Goal: Information Seeking & Learning: Learn about a topic

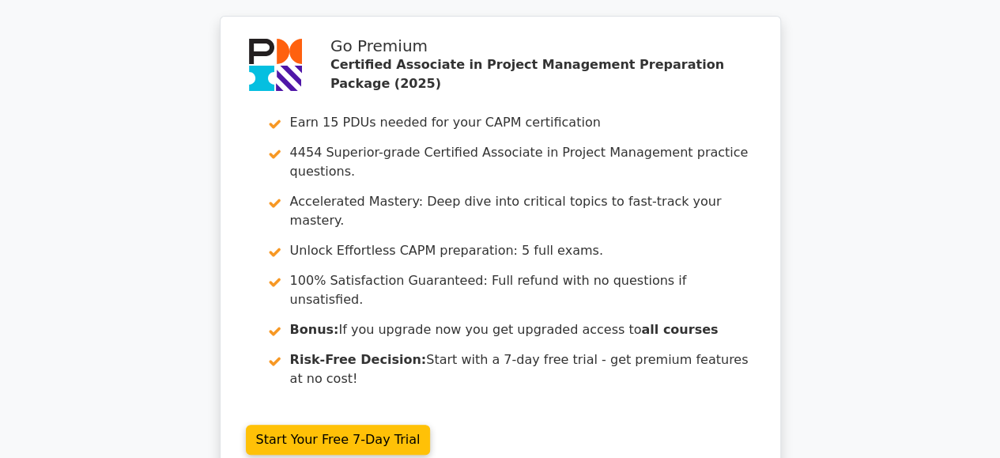
scroll to position [3119, 0]
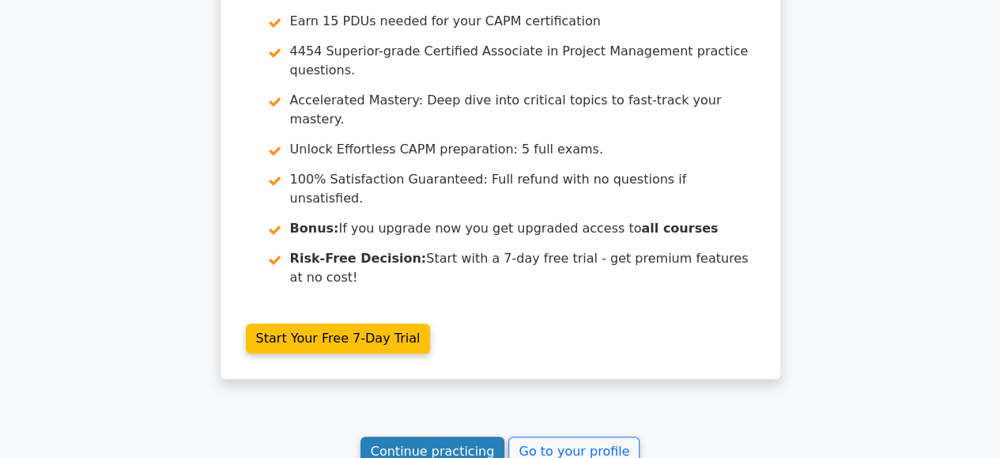
click at [427, 436] on link "Continue practicing" at bounding box center [433, 451] width 145 height 30
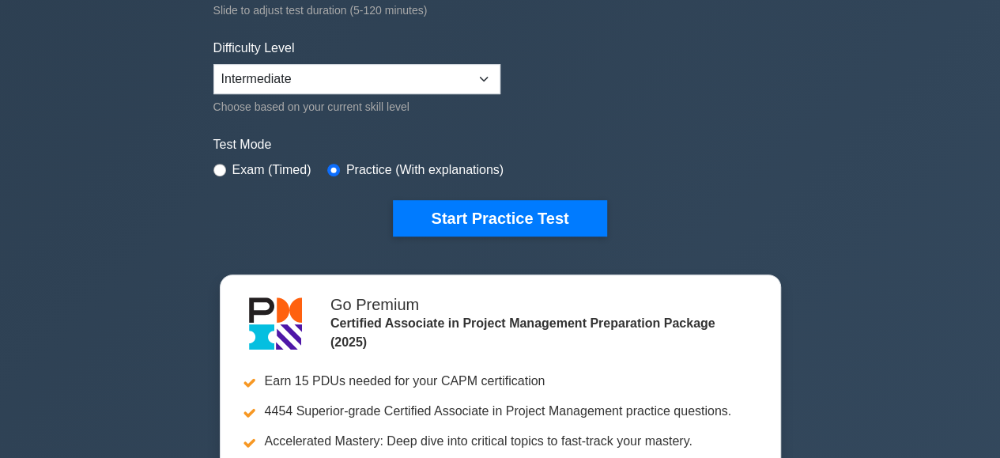
scroll to position [363, 0]
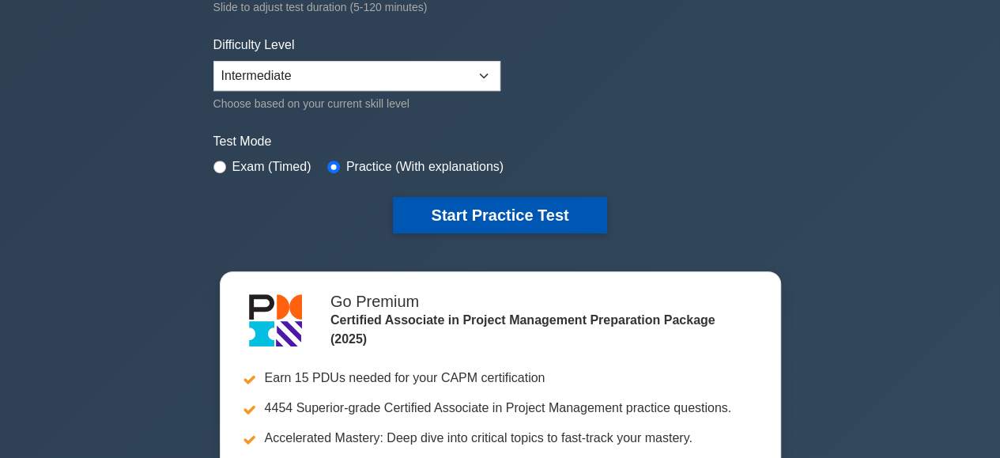
click at [440, 212] on button "Start Practice Test" at bounding box center [499, 215] width 213 height 36
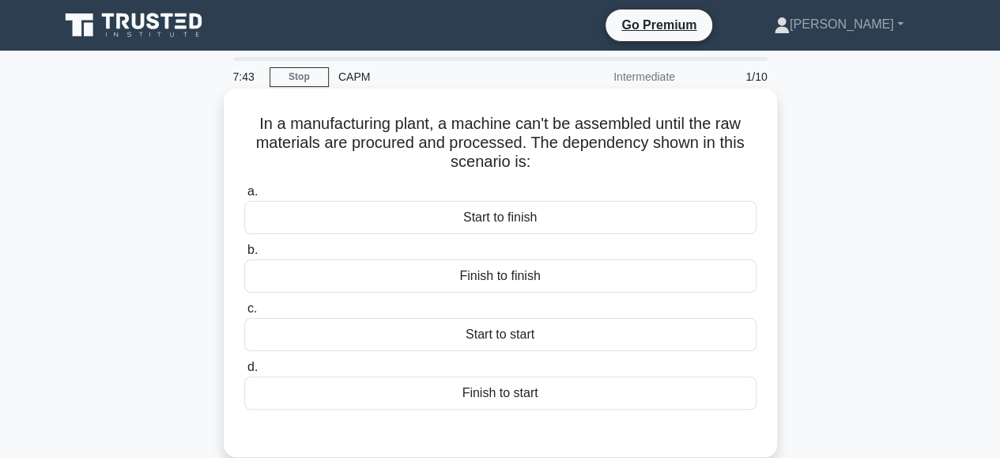
click at [479, 394] on div "Finish to start" at bounding box center [500, 392] width 512 height 33
click at [244, 372] on input "d. Finish to start" at bounding box center [244, 367] width 0 height 10
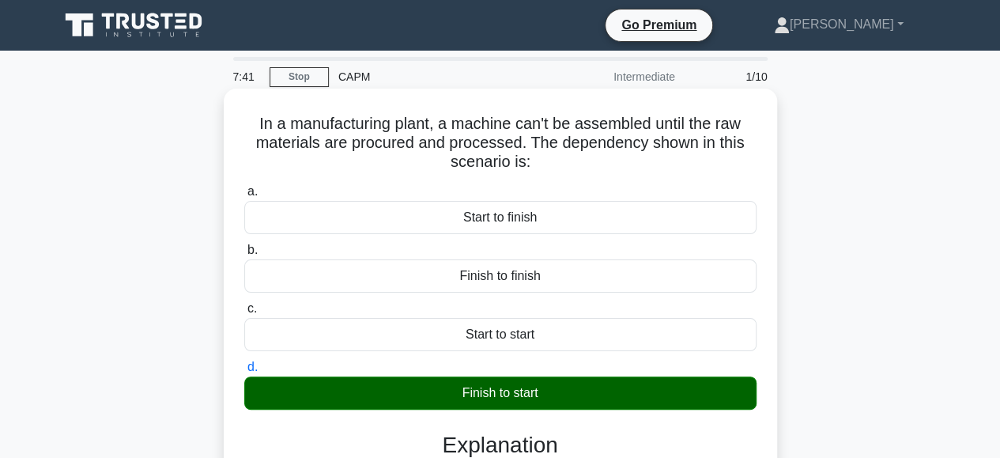
drag, startPoint x: 479, startPoint y: 394, endPoint x: 498, endPoint y: 309, distance: 86.7
click at [498, 309] on div "a. Start to finish b. Finish to finish c. d." at bounding box center [500, 296] width 531 height 234
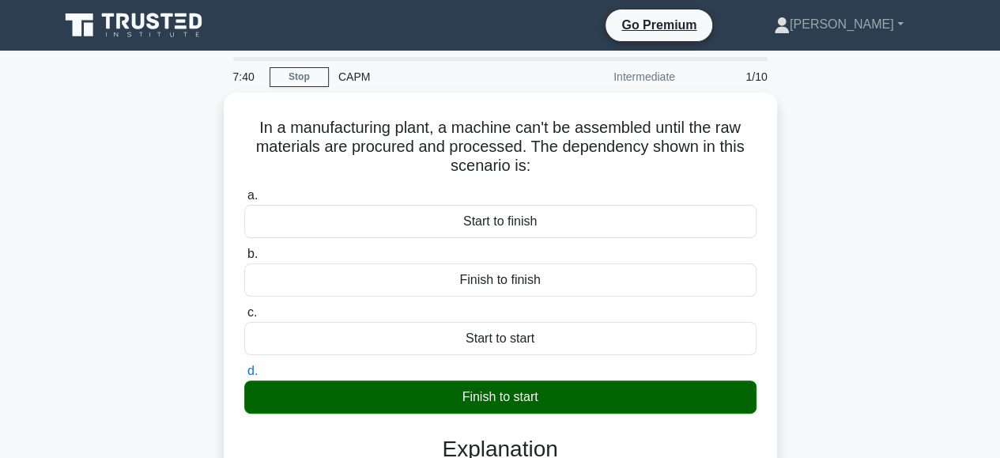
click at [939, 298] on div "In a manufacturing plant, a machine can't be assembled until the raw materials …" at bounding box center [500, 417] width 901 height 648
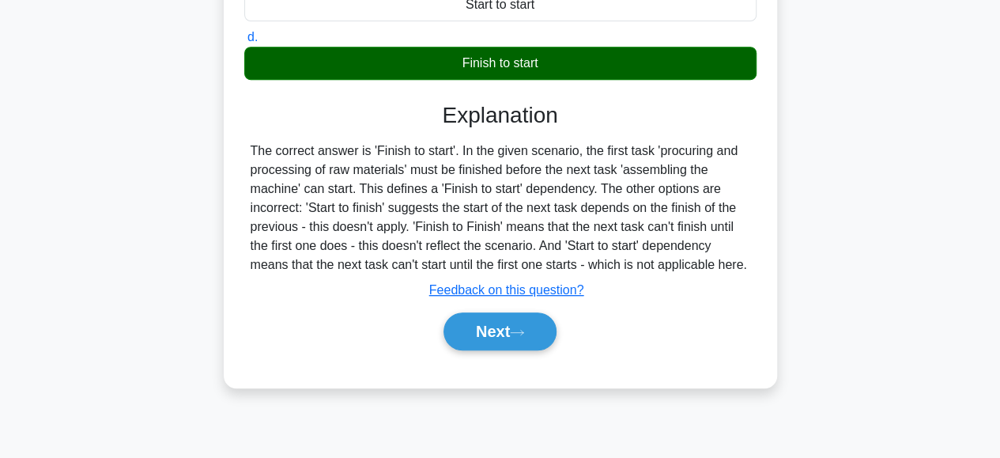
scroll to position [330, 0]
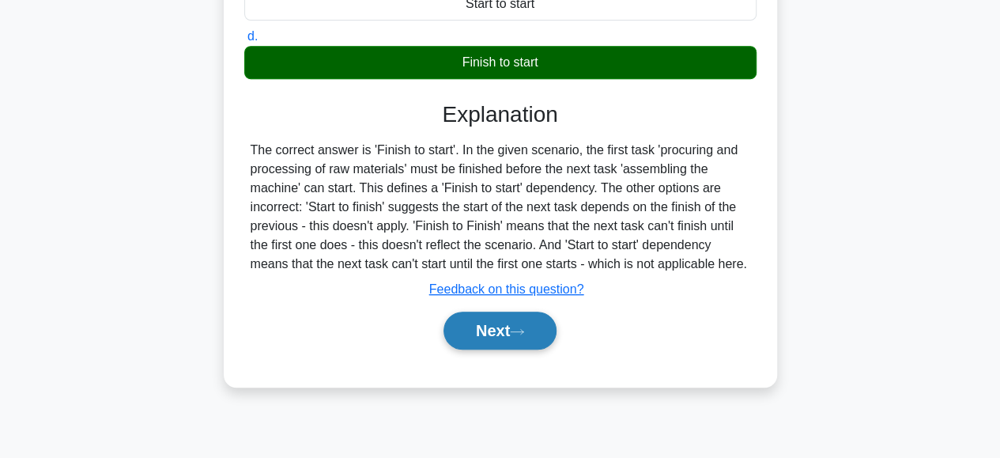
click at [505, 322] on button "Next" at bounding box center [500, 331] width 113 height 38
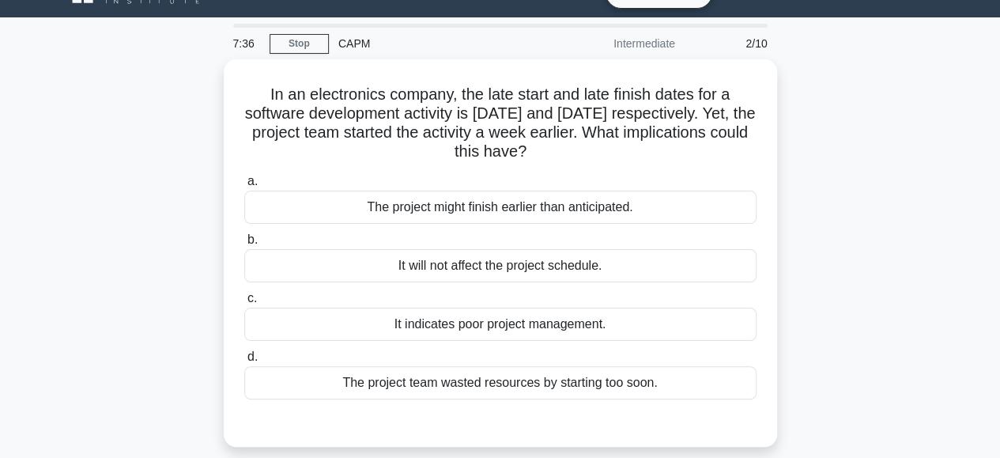
scroll to position [0, 0]
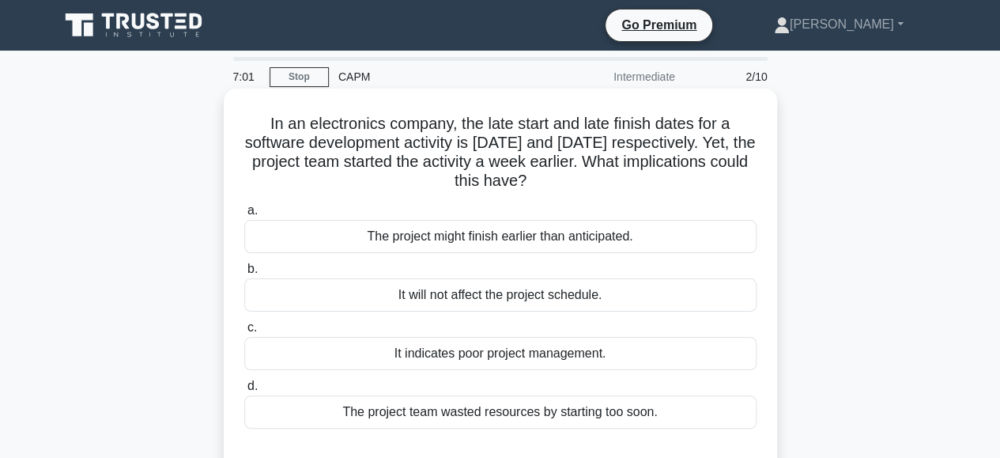
click at [470, 240] on div "The project might finish earlier than anticipated." at bounding box center [500, 236] width 512 height 33
click at [244, 216] on input "a. The project might finish earlier than anticipated." at bounding box center [244, 211] width 0 height 10
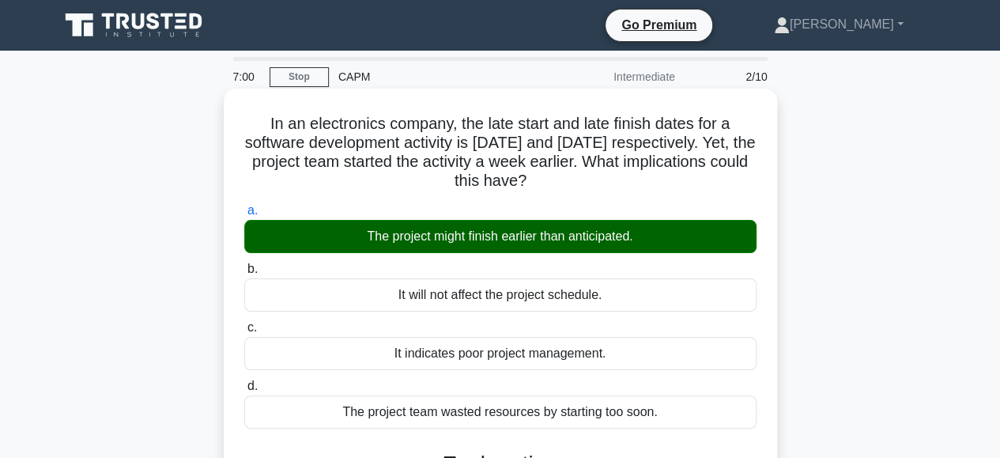
scroll to position [396, 0]
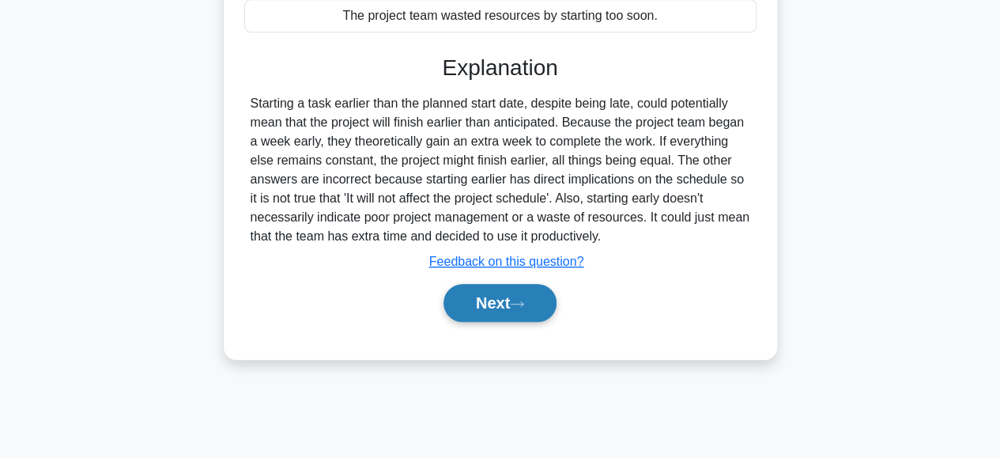
click at [485, 311] on button "Next" at bounding box center [500, 303] width 113 height 38
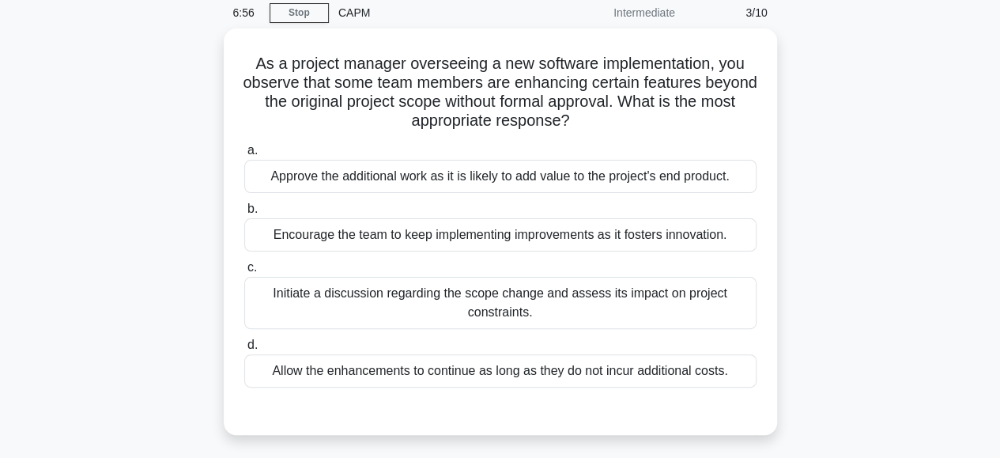
scroll to position [62, 0]
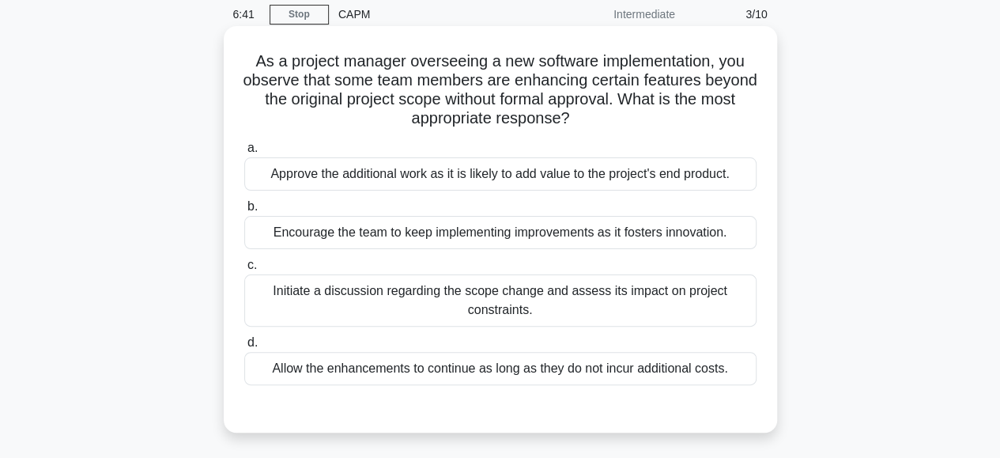
click at [467, 304] on div "Initiate a discussion regarding the scope change and assess its impact on proje…" at bounding box center [500, 300] width 512 height 52
click at [244, 270] on input "c. Initiate a discussion regarding the scope change and assess its impact on pr…" at bounding box center [244, 265] width 0 height 10
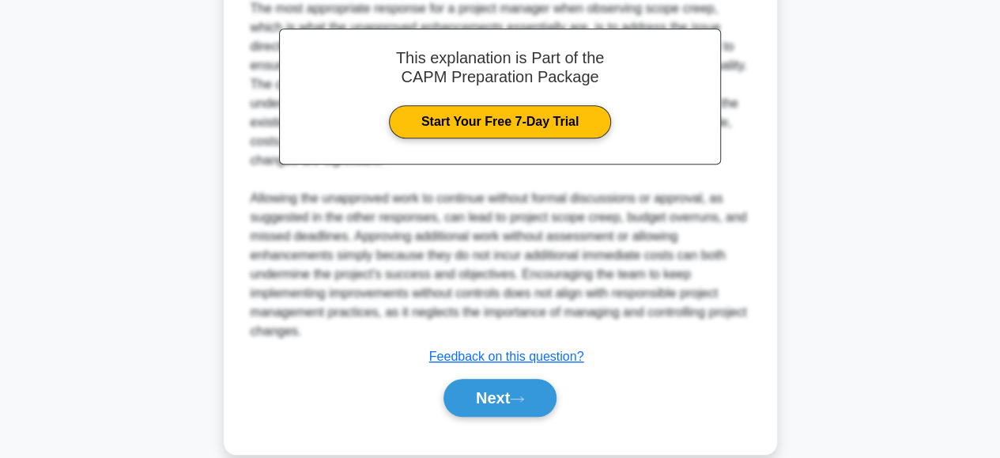
scroll to position [534, 0]
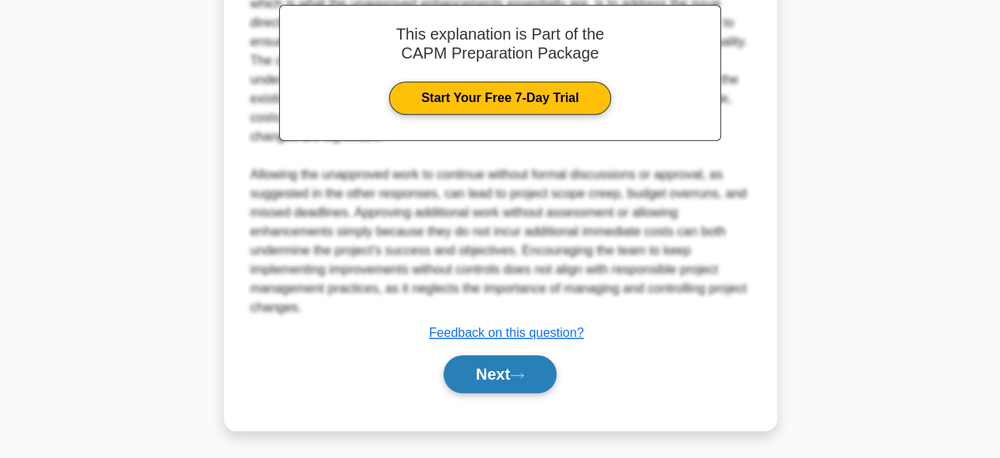
click at [493, 364] on button "Next" at bounding box center [500, 374] width 113 height 38
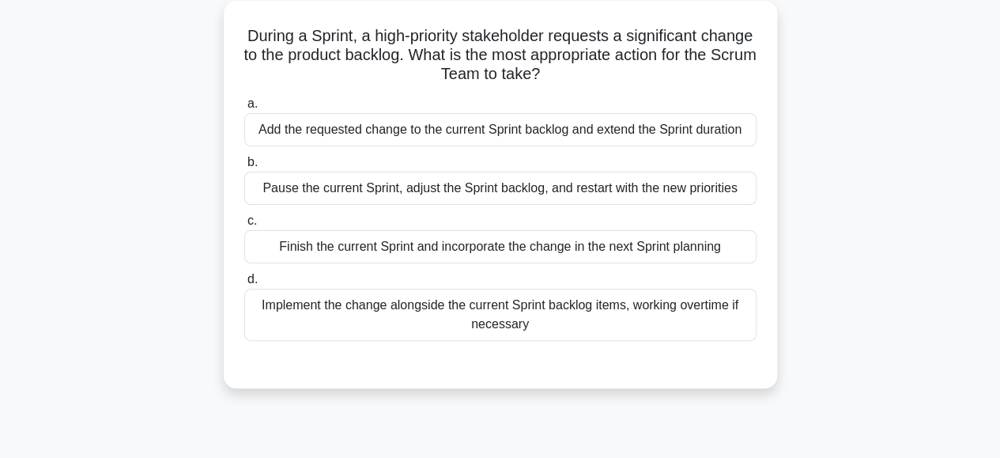
scroll to position [36, 0]
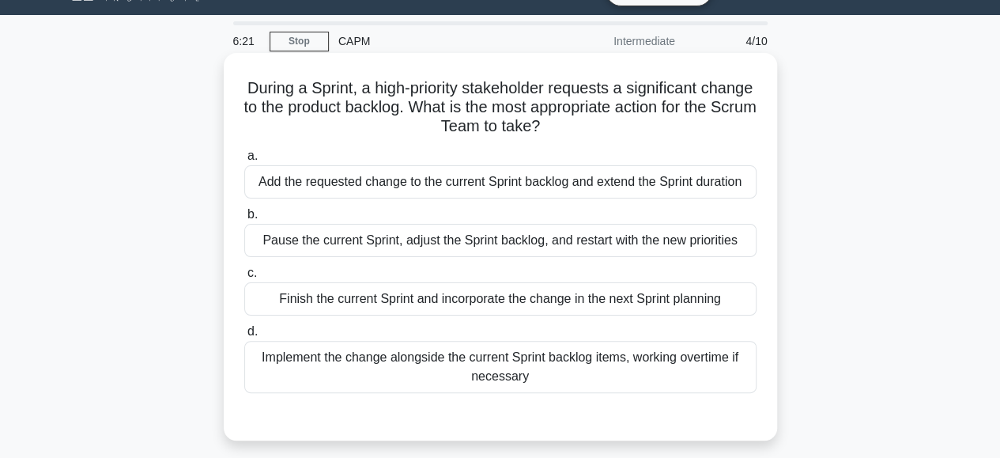
click at [458, 298] on div "Finish the current Sprint and incorporate the change in the next Sprint planning" at bounding box center [500, 298] width 512 height 33
click at [244, 278] on input "c. Finish the current Sprint and incorporate the change in the next Sprint plan…" at bounding box center [244, 273] width 0 height 10
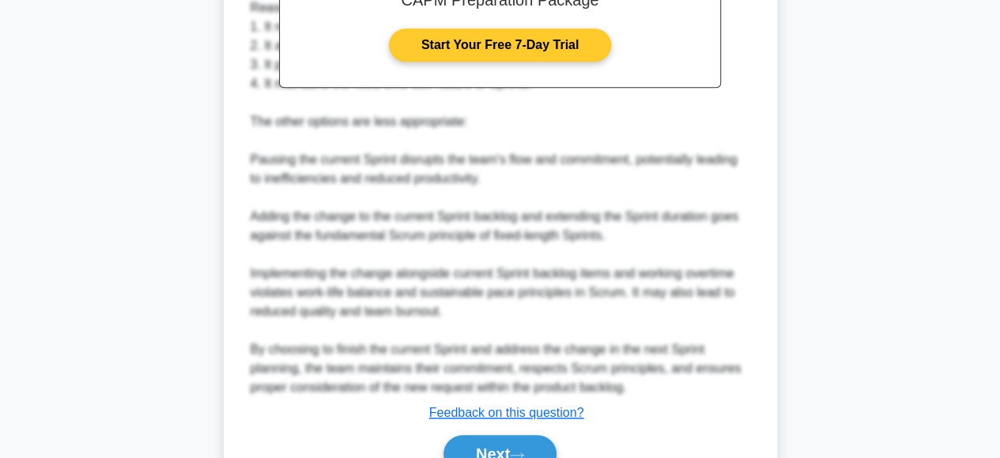
scroll to position [580, 0]
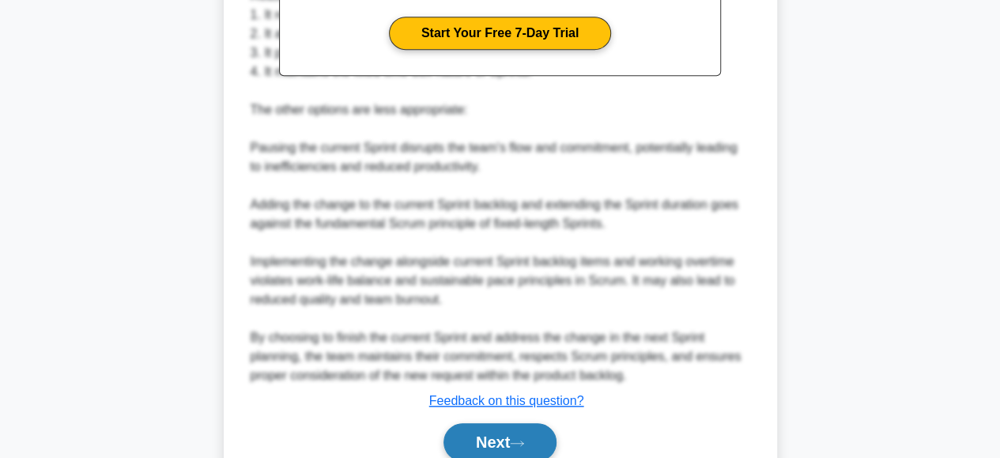
click at [482, 427] on button "Next" at bounding box center [500, 442] width 113 height 38
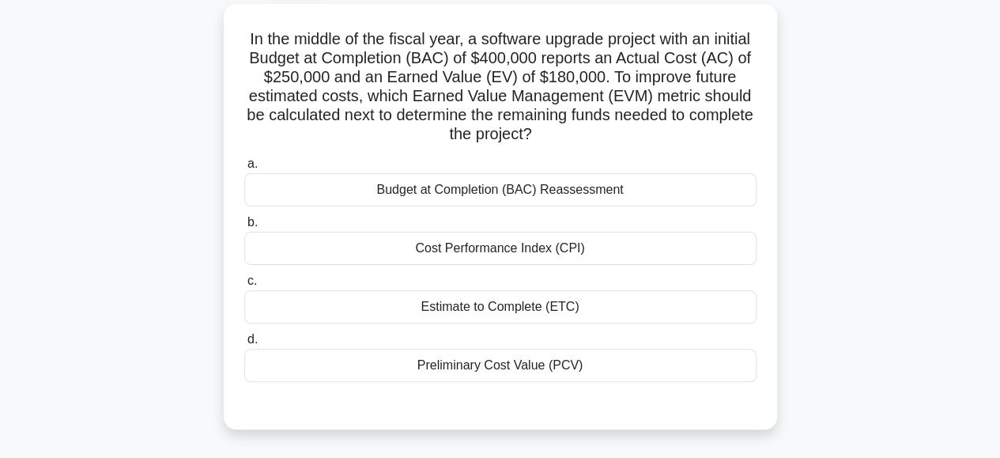
scroll to position [87, 0]
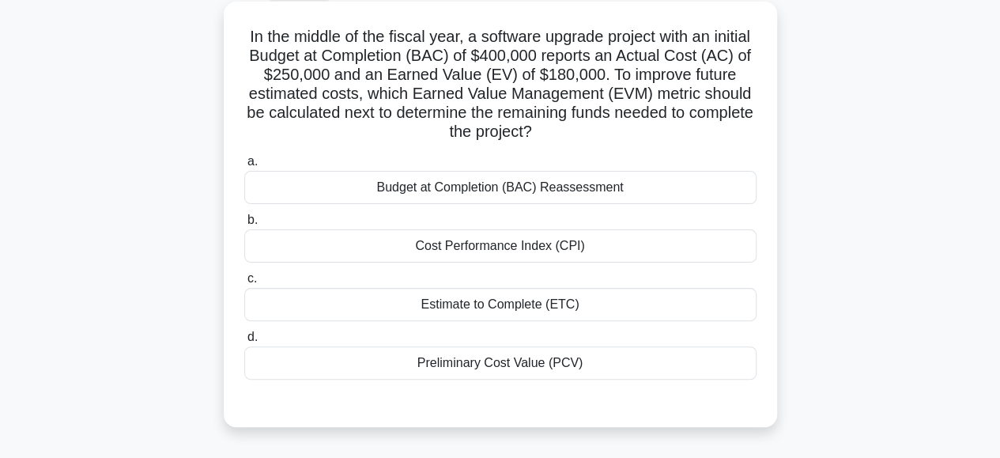
click at [433, 312] on div "Estimate to Complete (ETC)" at bounding box center [500, 304] width 512 height 33
click at [244, 284] on input "c. Estimate to Complete (ETC)" at bounding box center [244, 279] width 0 height 10
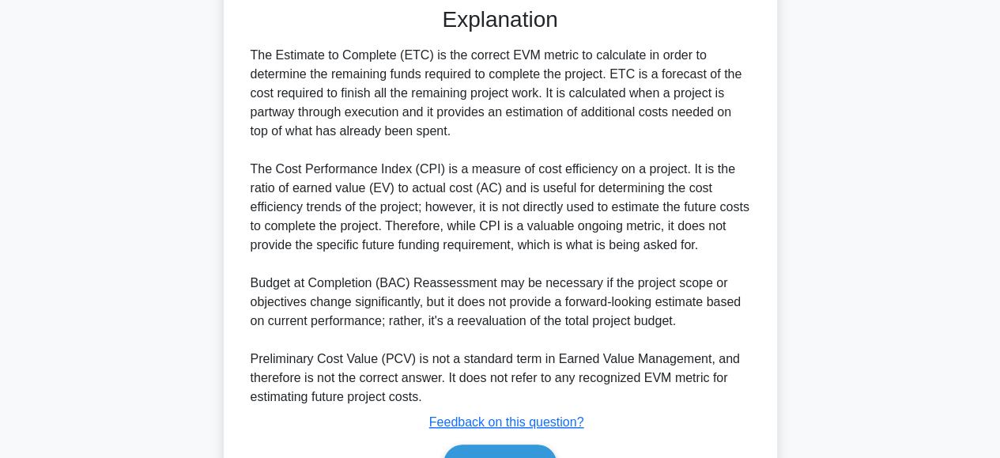
scroll to position [572, 0]
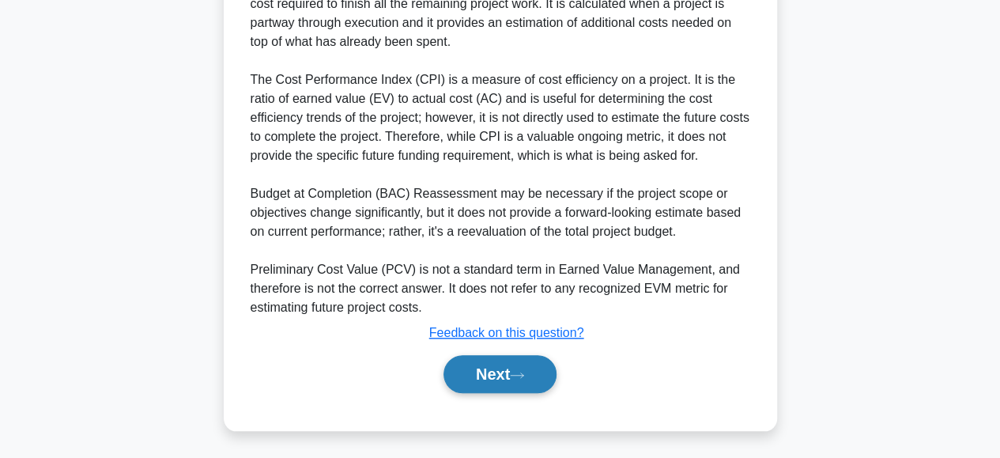
click at [497, 372] on button "Next" at bounding box center [500, 374] width 113 height 38
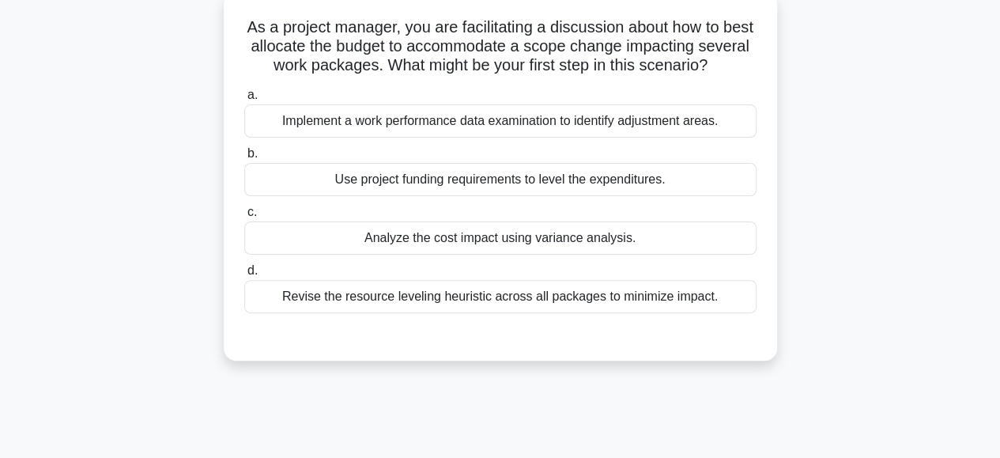
scroll to position [93, 0]
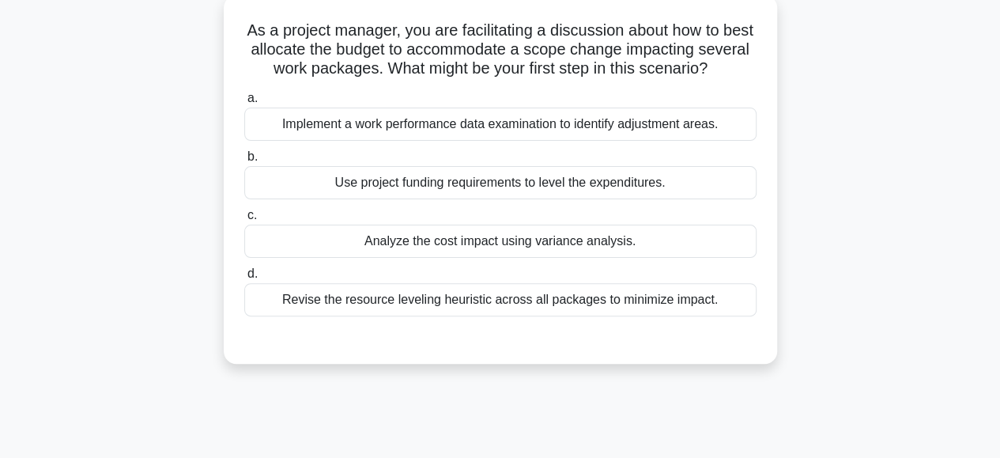
drag, startPoint x: 485, startPoint y: 257, endPoint x: 411, endPoint y: 273, distance: 76.0
click at [411, 258] on div "Analyze the cost impact using variance analysis." at bounding box center [500, 241] width 512 height 33
click at [244, 221] on input "c. Analyze the cost impact using variance analysis." at bounding box center [244, 215] width 0 height 10
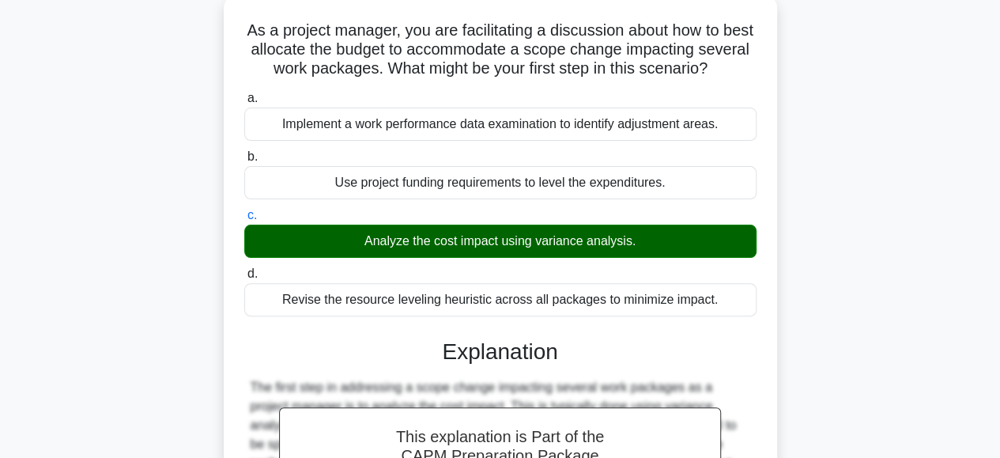
scroll to position [420, 0]
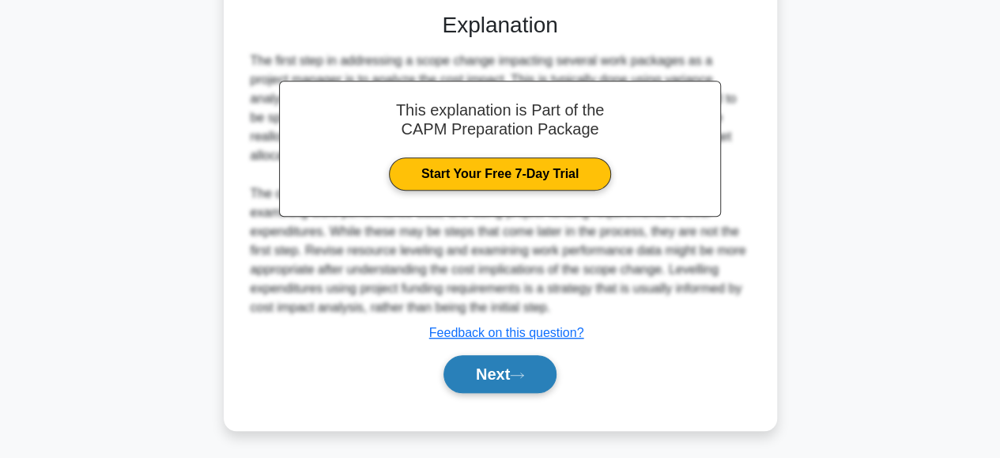
click at [500, 365] on button "Next" at bounding box center [500, 374] width 113 height 38
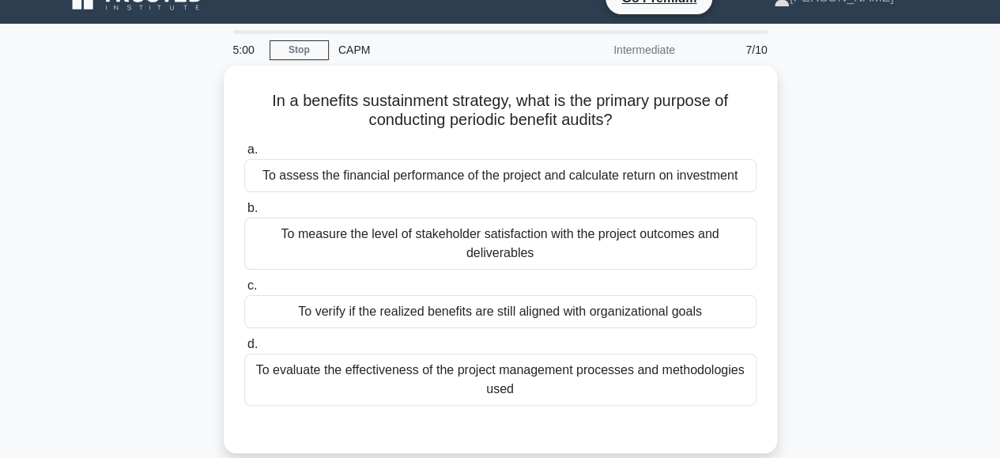
scroll to position [28, 0]
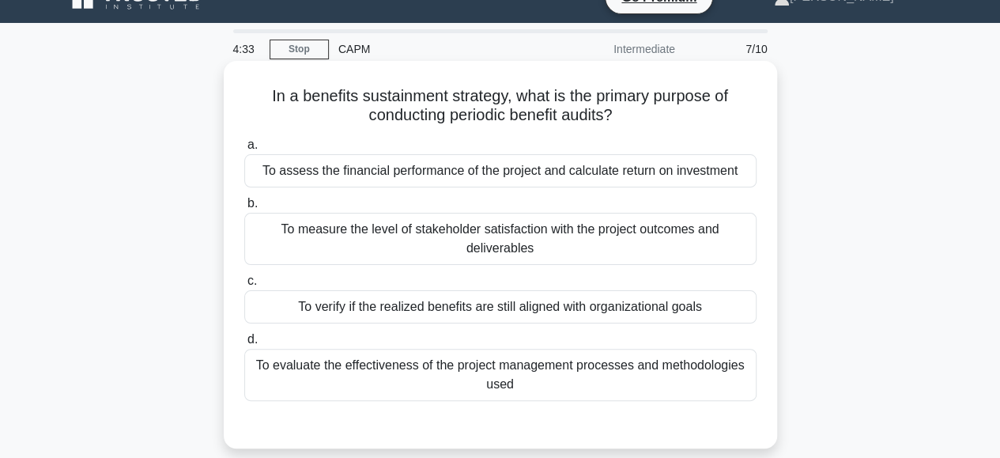
click at [538, 315] on div "To verify if the realized benefits are still aligned with organizational goals" at bounding box center [500, 306] width 512 height 33
click at [244, 286] on input "c. To verify if the realized benefits are still aligned with organizational goa…" at bounding box center [244, 281] width 0 height 10
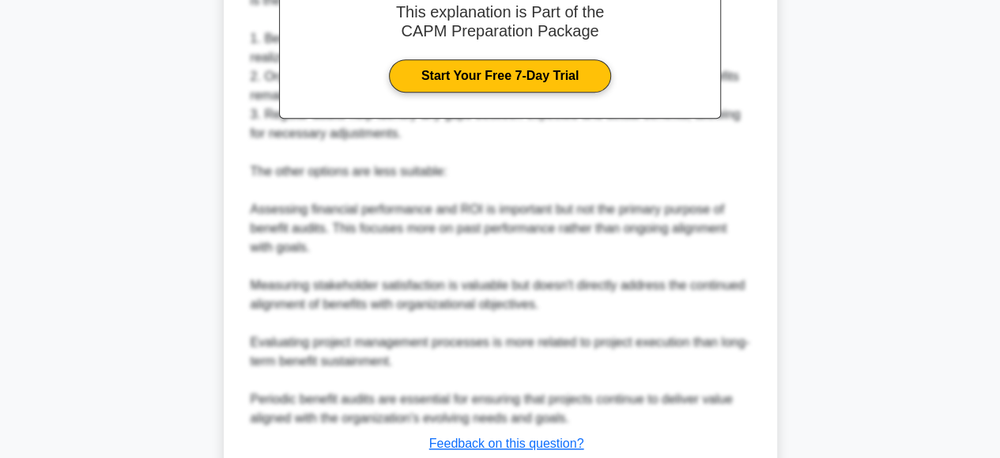
scroll to position [648, 0]
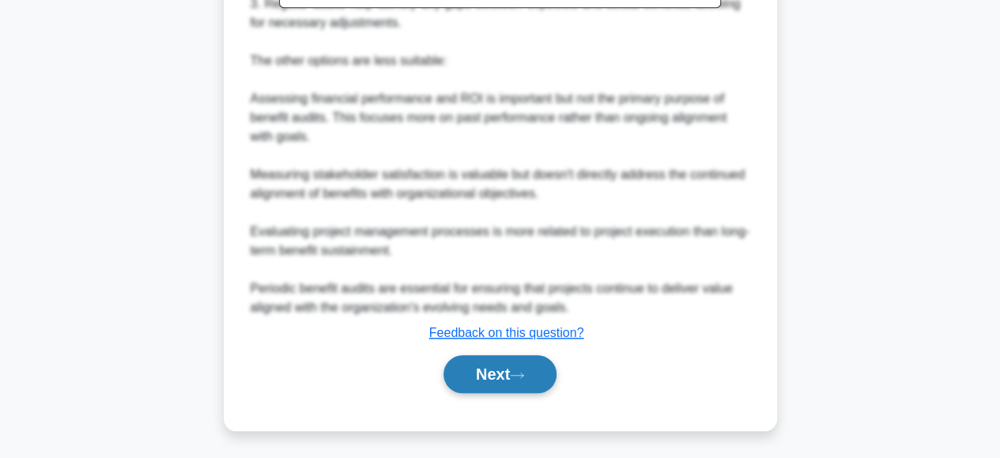
click at [481, 374] on button "Next" at bounding box center [500, 374] width 113 height 38
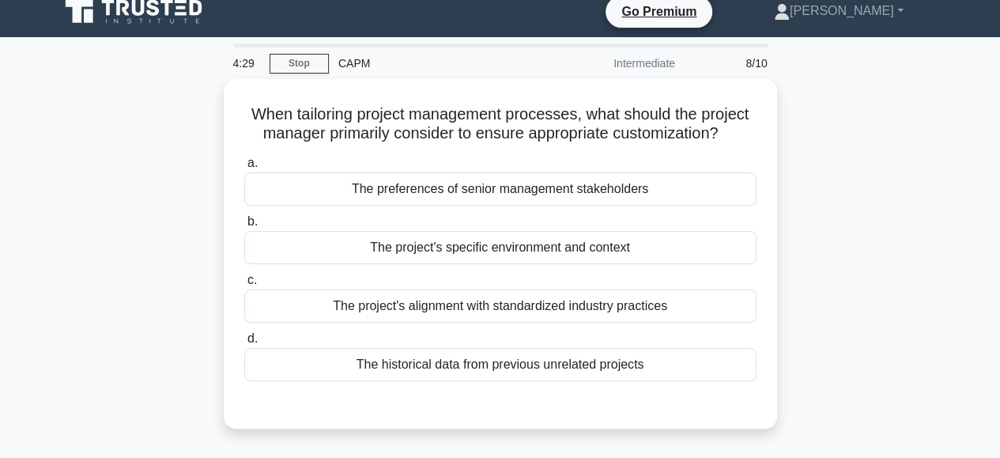
scroll to position [0, 0]
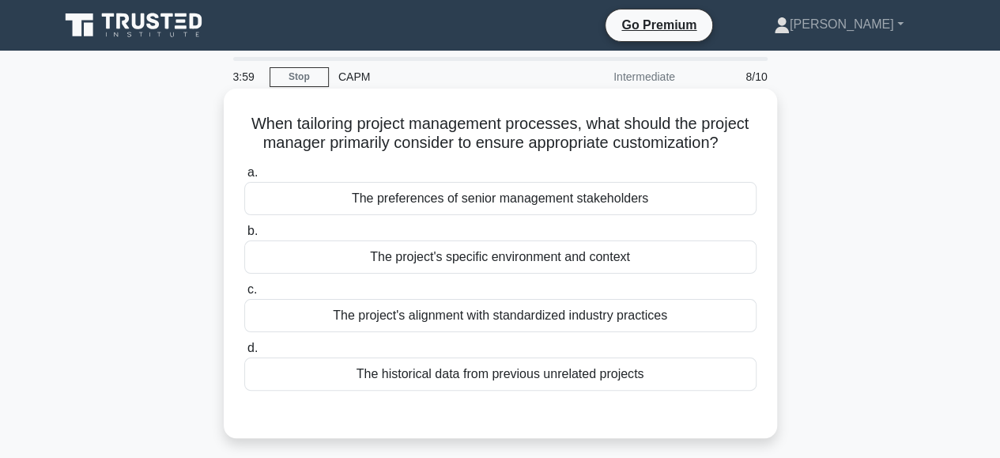
click at [419, 196] on div "The preferences of senior management stakeholders" at bounding box center [500, 198] width 512 height 33
click at [244, 178] on input "a. The preferences of senior management stakeholders" at bounding box center [244, 173] width 0 height 10
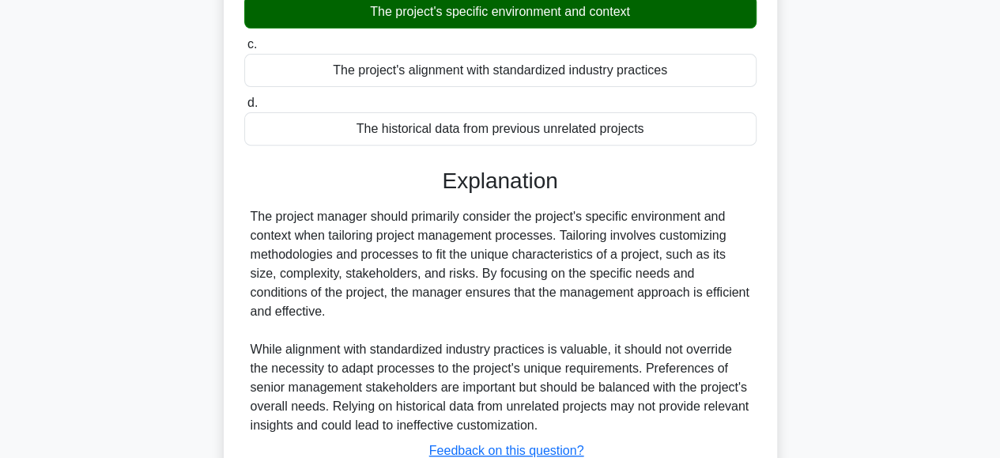
scroll to position [396, 0]
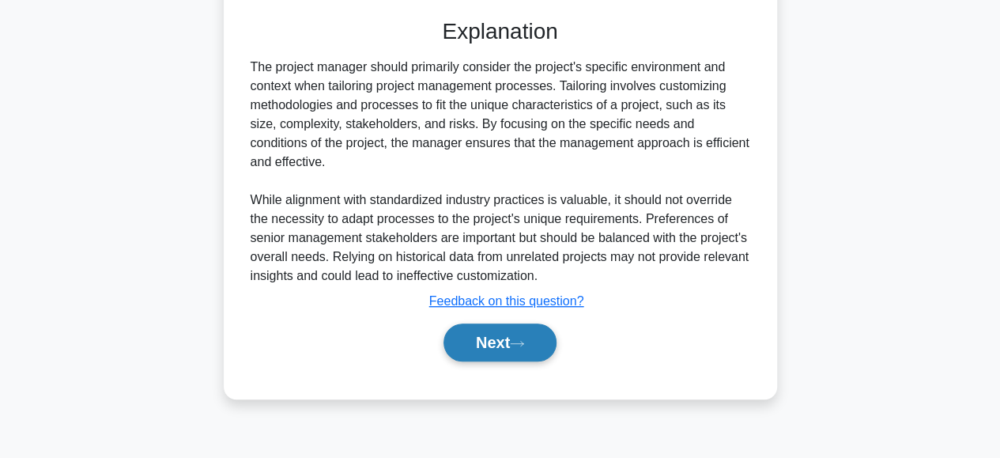
click at [462, 335] on button "Next" at bounding box center [500, 342] width 113 height 38
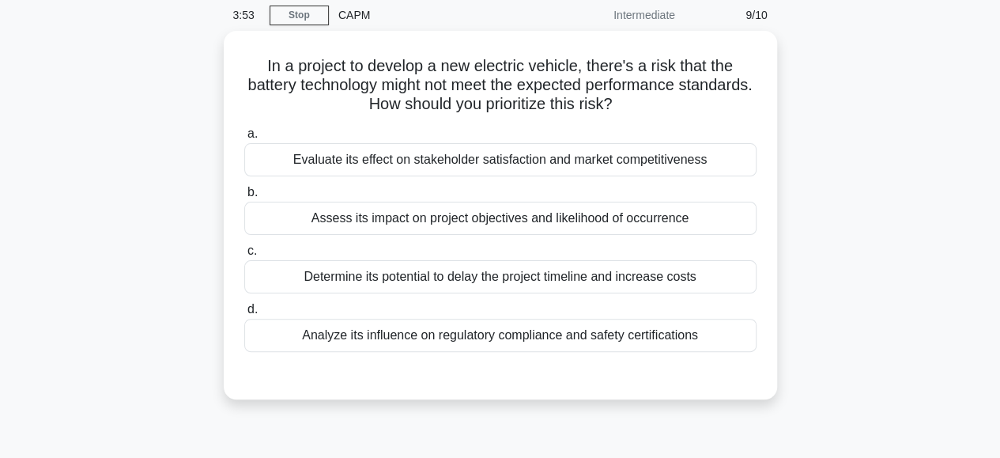
scroll to position [61, 0]
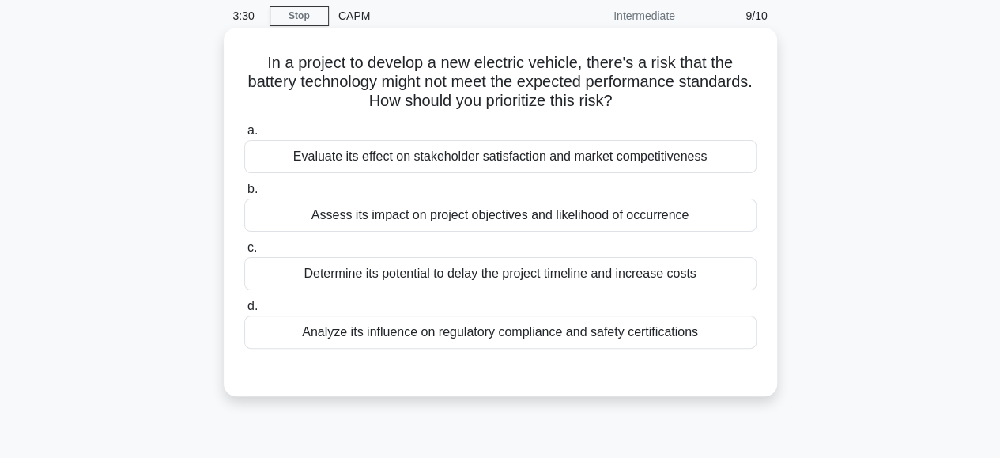
click at [403, 221] on div "Assess its impact on project objectives and likelihood of occurrence" at bounding box center [500, 214] width 512 height 33
click at [244, 195] on input "b. Assess its impact on project objectives and likelihood of occurrence" at bounding box center [244, 189] width 0 height 10
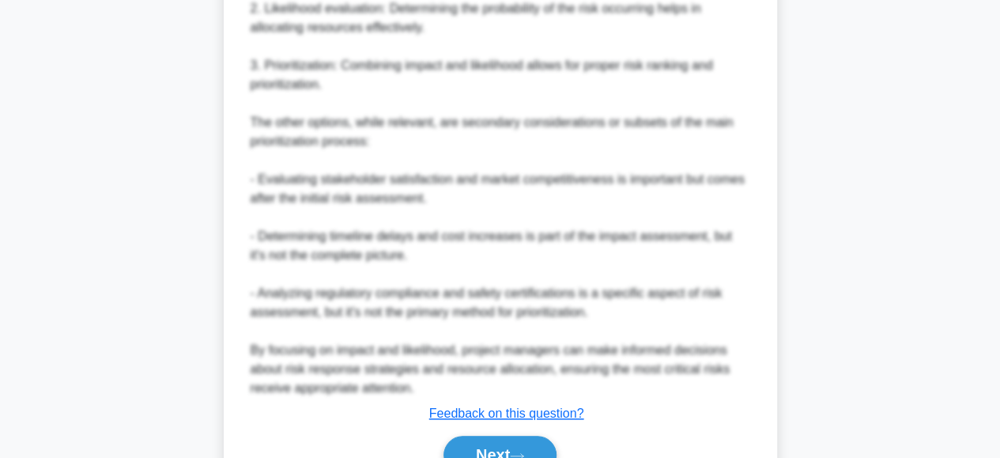
scroll to position [723, 0]
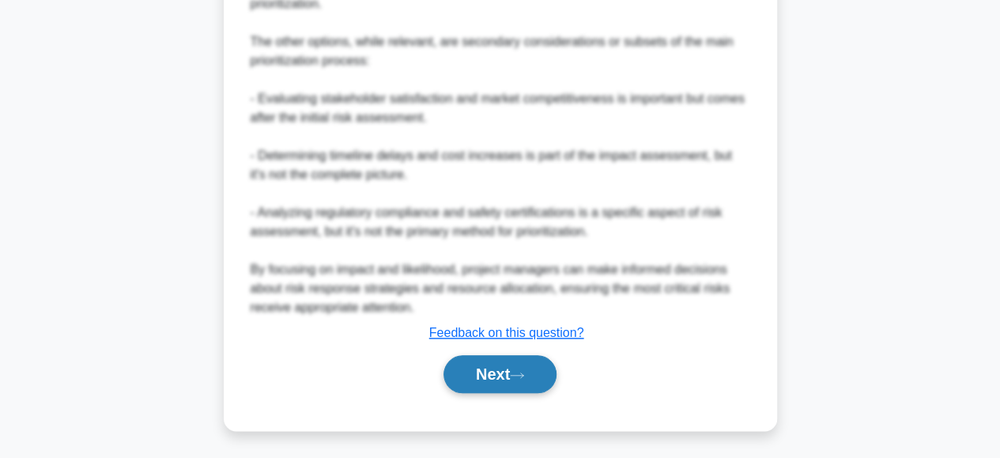
click at [476, 371] on button "Next" at bounding box center [500, 374] width 113 height 38
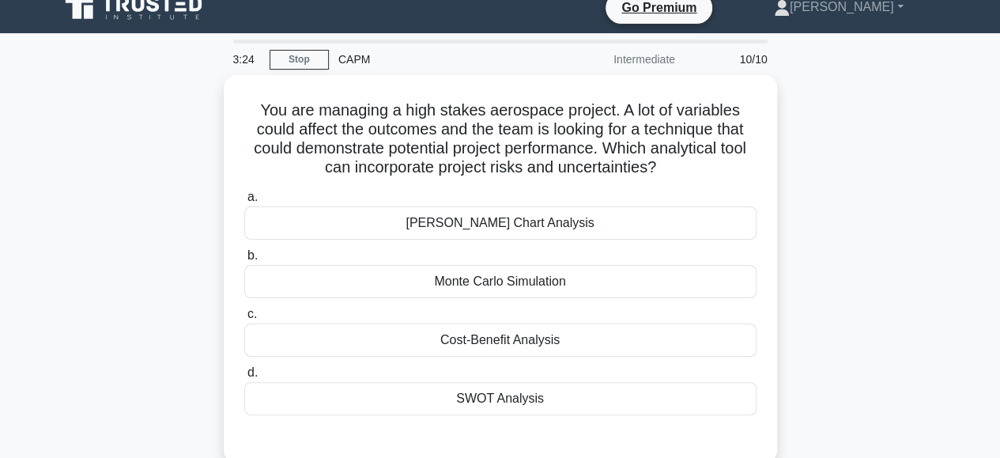
scroll to position [13, 0]
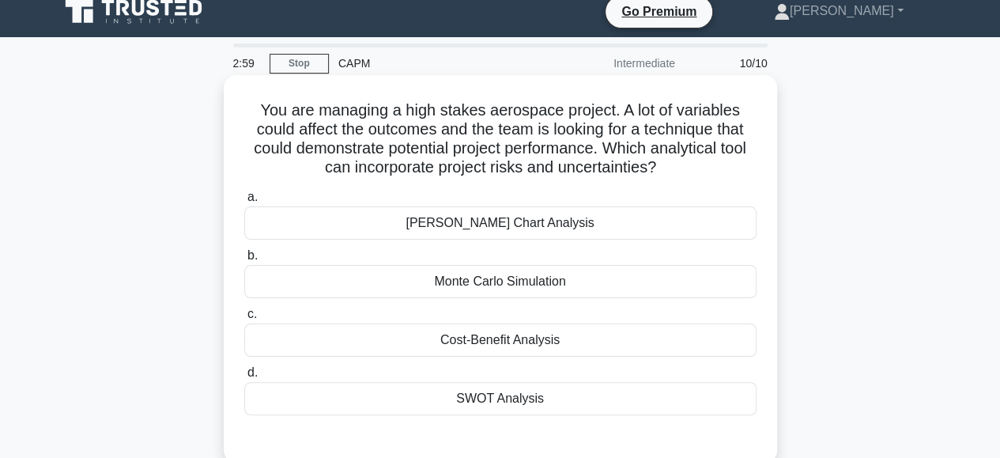
click at [495, 401] on div "SWOT Analysis" at bounding box center [500, 398] width 512 height 33
click at [244, 378] on input "d. SWOT Analysis" at bounding box center [244, 373] width 0 height 10
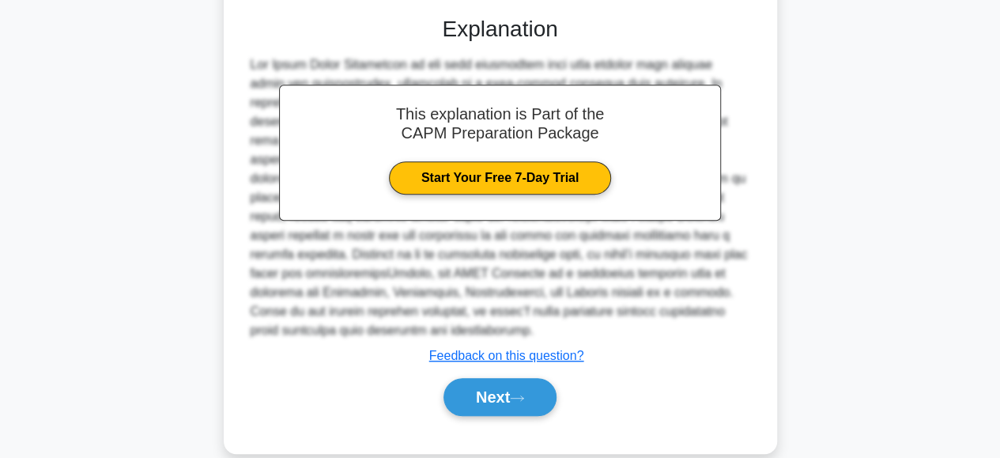
scroll to position [437, 0]
click at [500, 371] on div "Next" at bounding box center [500, 396] width 512 height 51
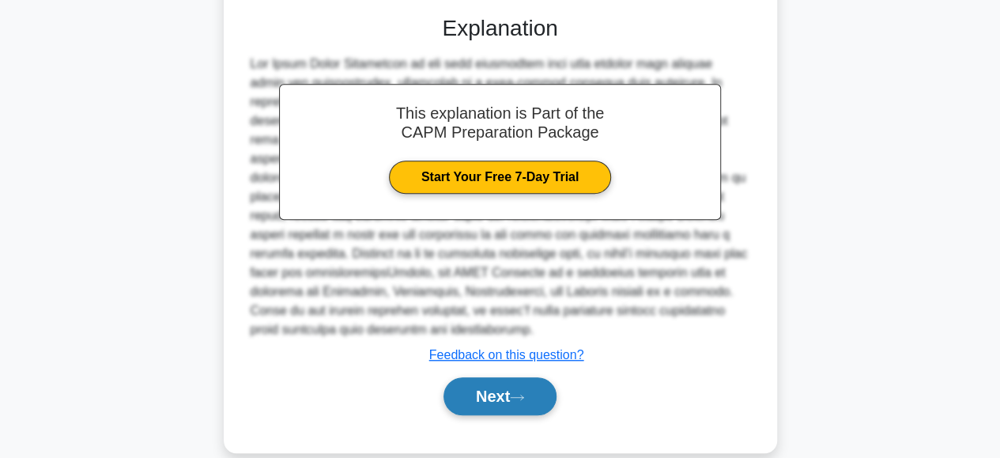
click at [492, 377] on button "Next" at bounding box center [500, 396] width 113 height 38
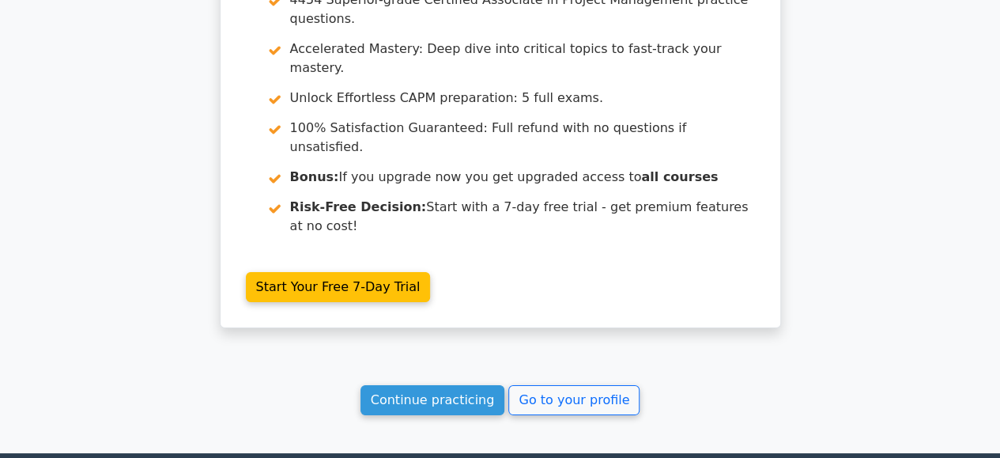
scroll to position [2865, 0]
click at [452, 385] on link "Continue practicing" at bounding box center [433, 400] width 145 height 30
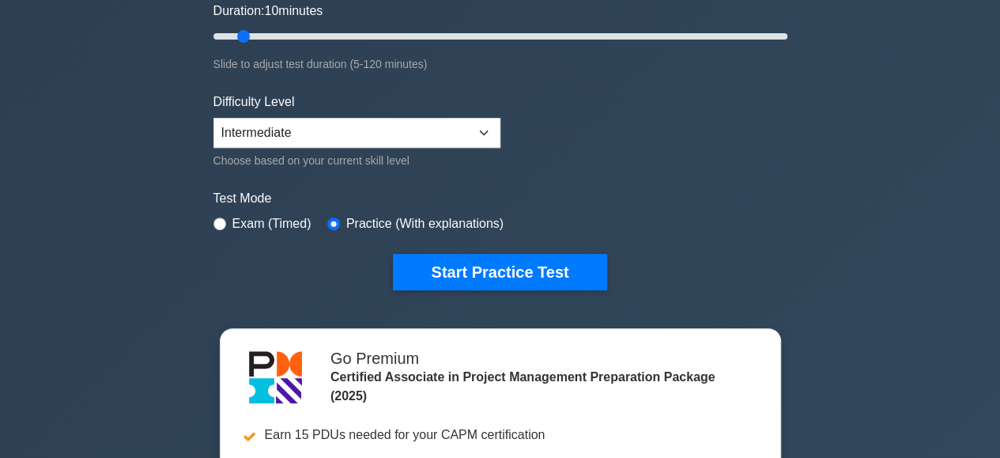
scroll to position [307, 0]
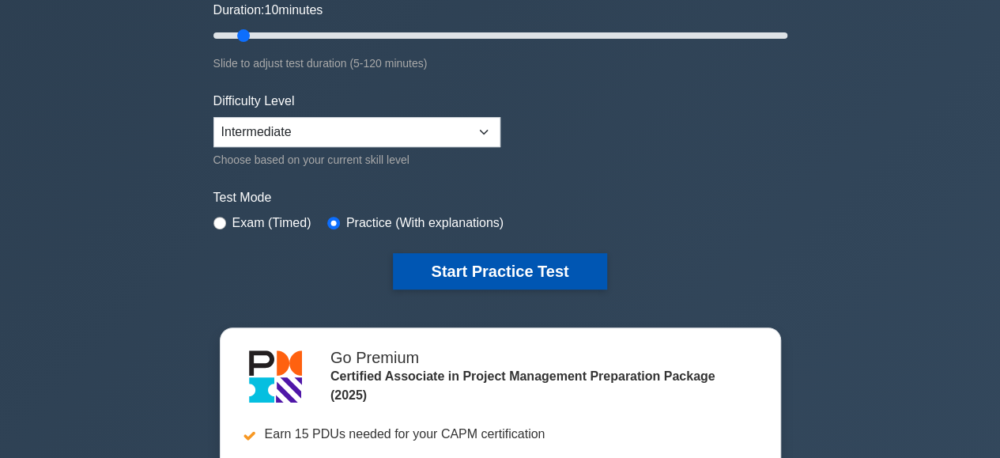
click at [439, 270] on button "Start Practice Test" at bounding box center [499, 271] width 213 height 36
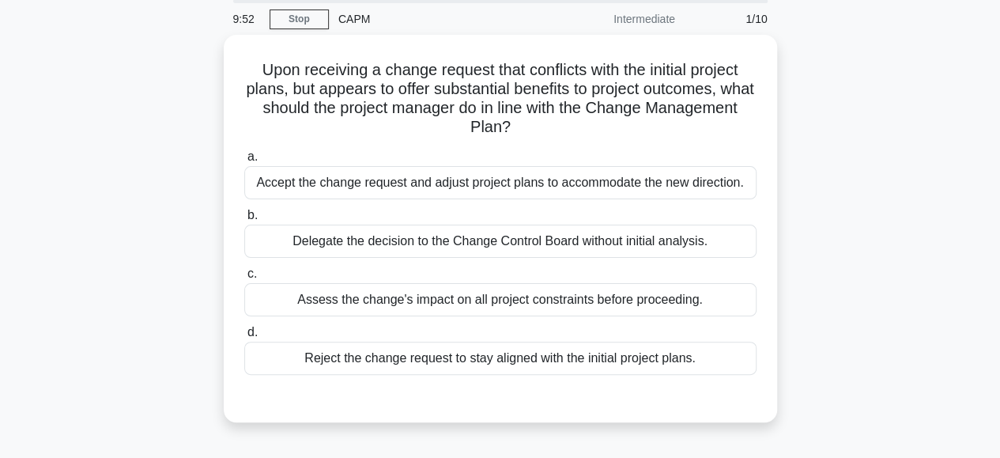
scroll to position [59, 0]
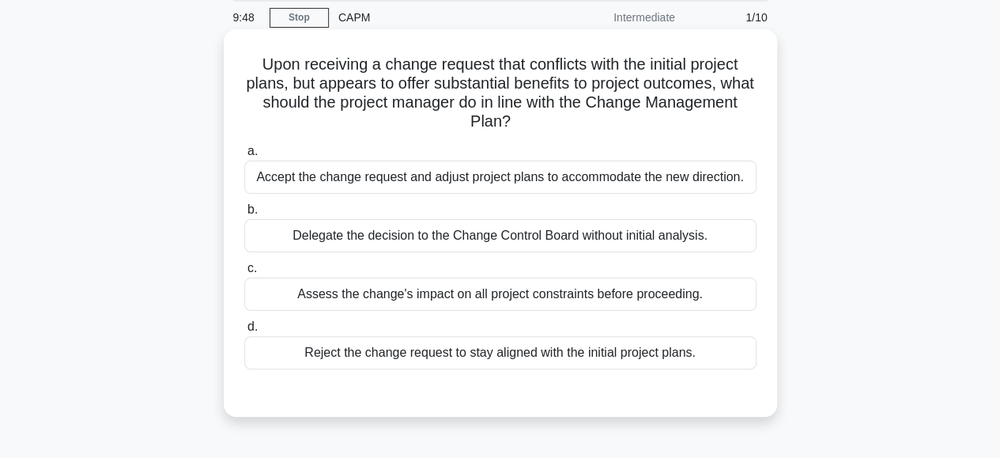
click at [432, 300] on div "Assess the change's impact on all project constraints before proceeding." at bounding box center [500, 294] width 512 height 33
click at [244, 274] on input "c. Assess the change's impact on all project constraints before proceeding." at bounding box center [244, 268] width 0 height 10
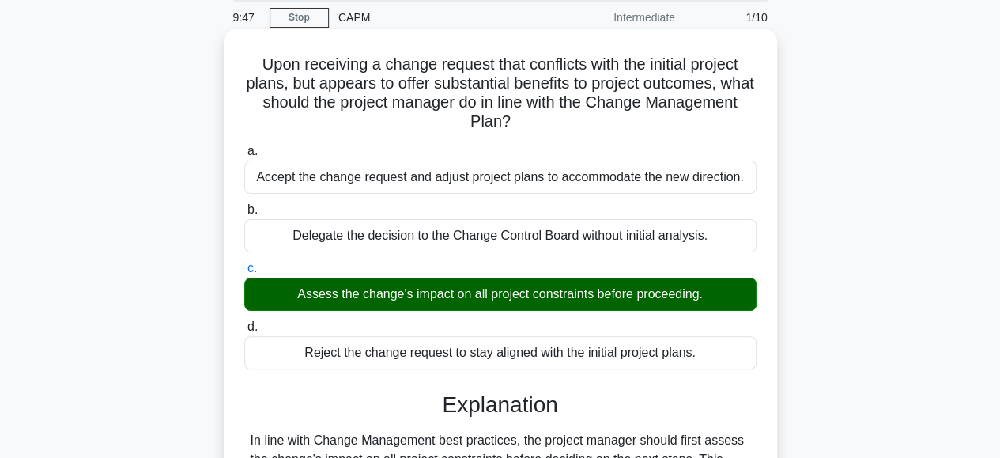
scroll to position [439, 0]
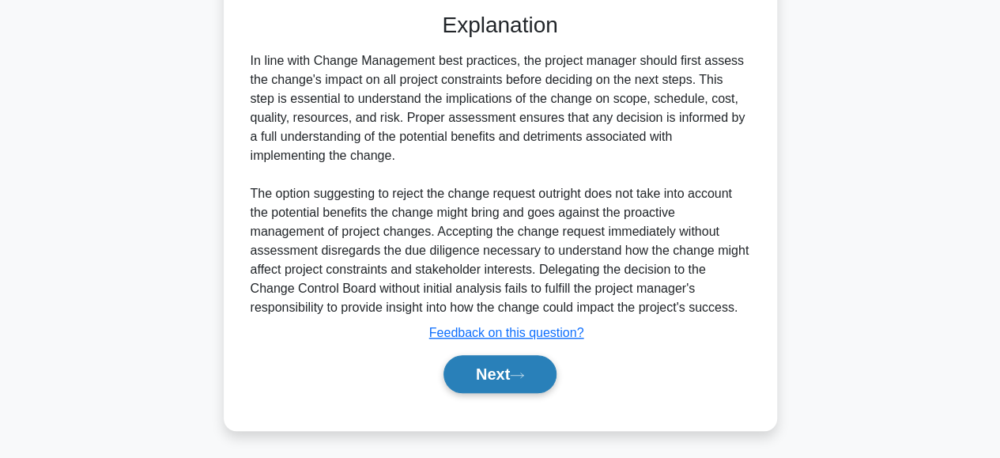
click at [480, 377] on button "Next" at bounding box center [500, 374] width 113 height 38
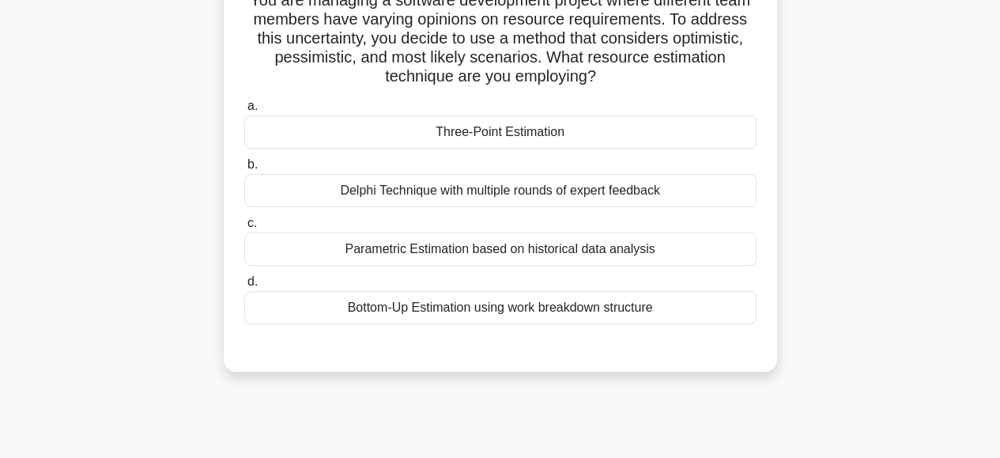
scroll to position [87, 0]
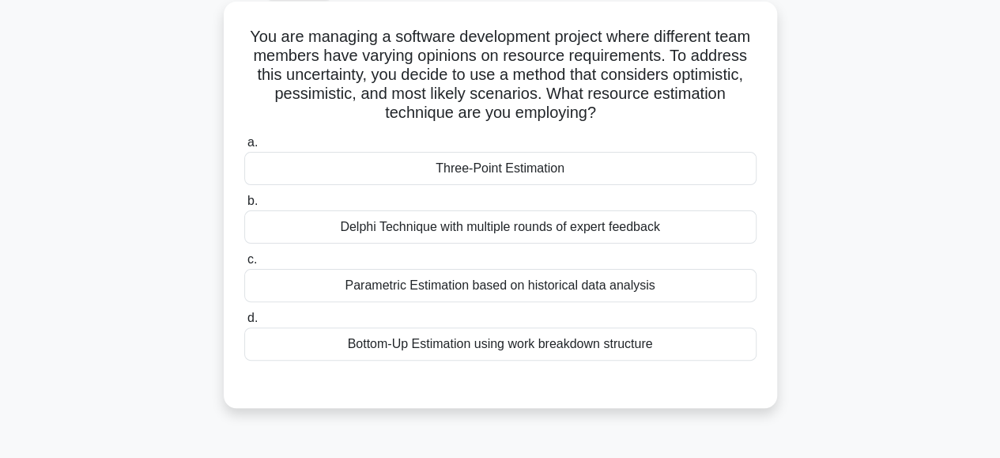
click at [490, 164] on div "Three-Point Estimation" at bounding box center [500, 168] width 512 height 33
click at [244, 148] on input "a. Three-Point Estimation" at bounding box center [244, 143] width 0 height 10
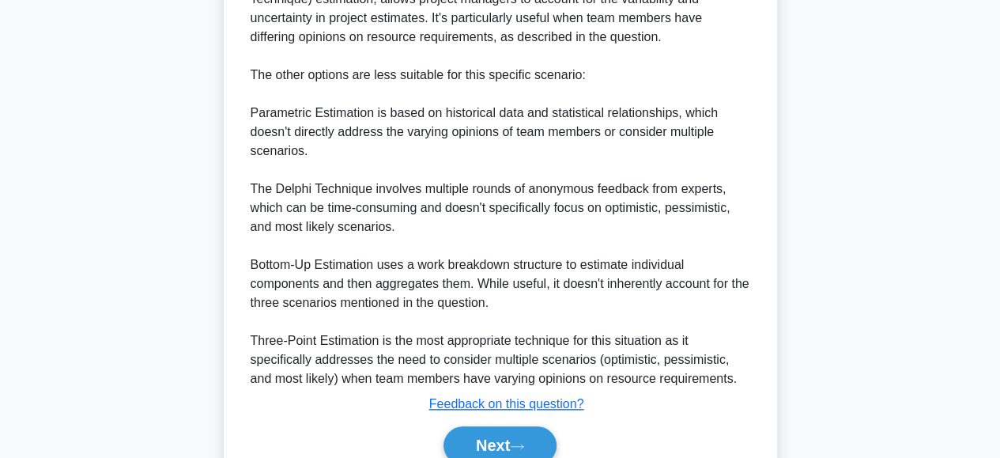
scroll to position [686, 0]
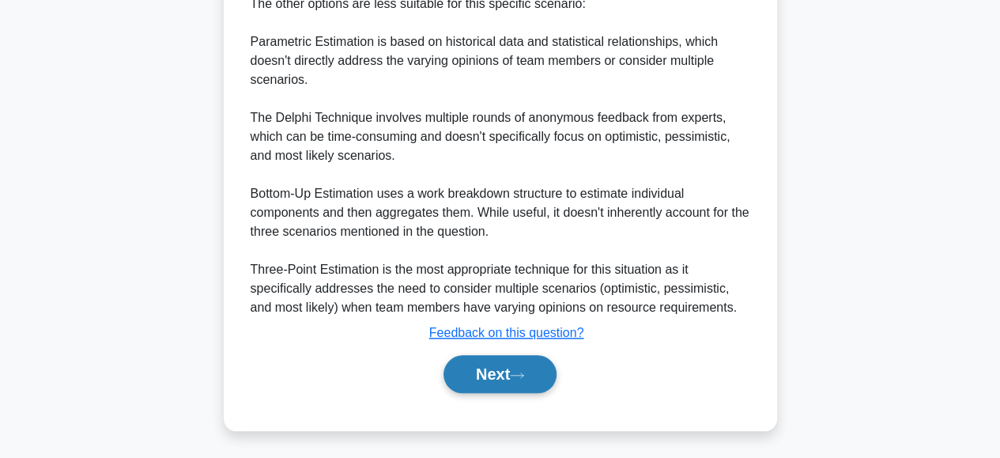
click at [484, 368] on button "Next" at bounding box center [500, 374] width 113 height 38
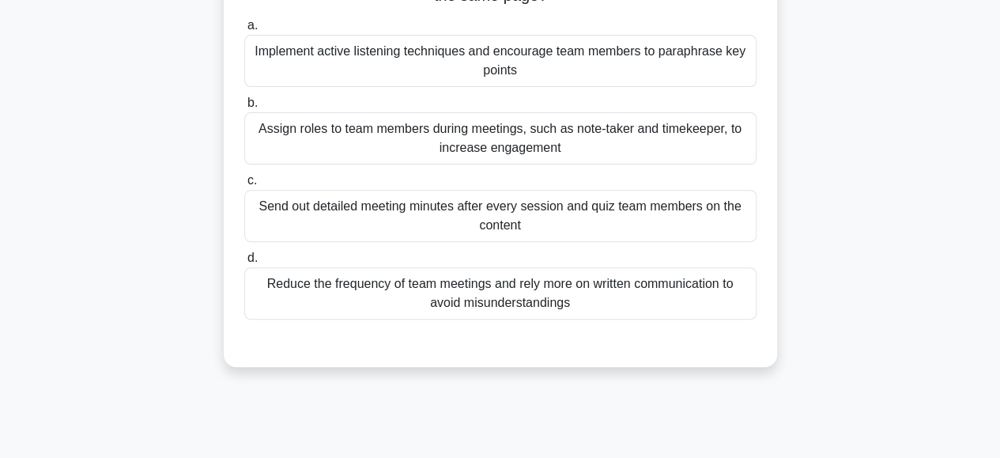
scroll to position [190, 0]
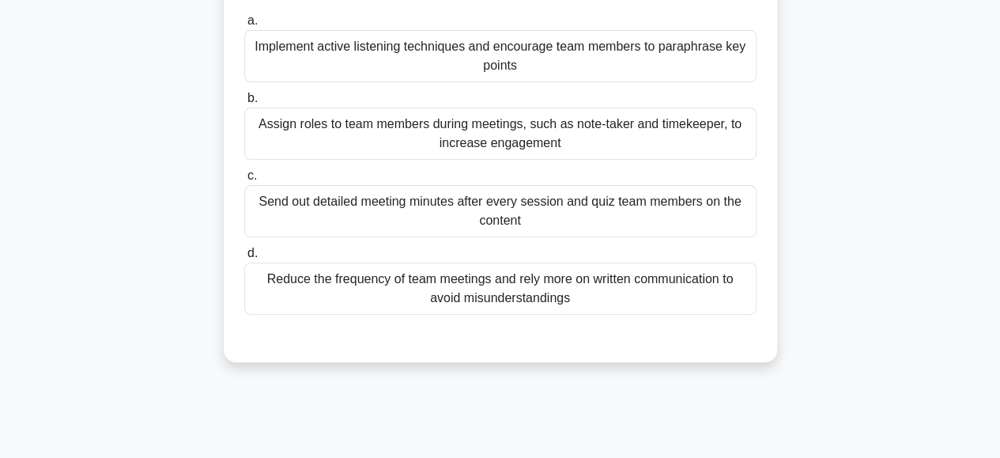
click at [419, 206] on div "Send out detailed meeting minutes after every session and quiz team members on …" at bounding box center [500, 211] width 512 height 52
click at [244, 181] on input "c. Send out detailed meeting minutes after every session and quiz team members …" at bounding box center [244, 176] width 0 height 10
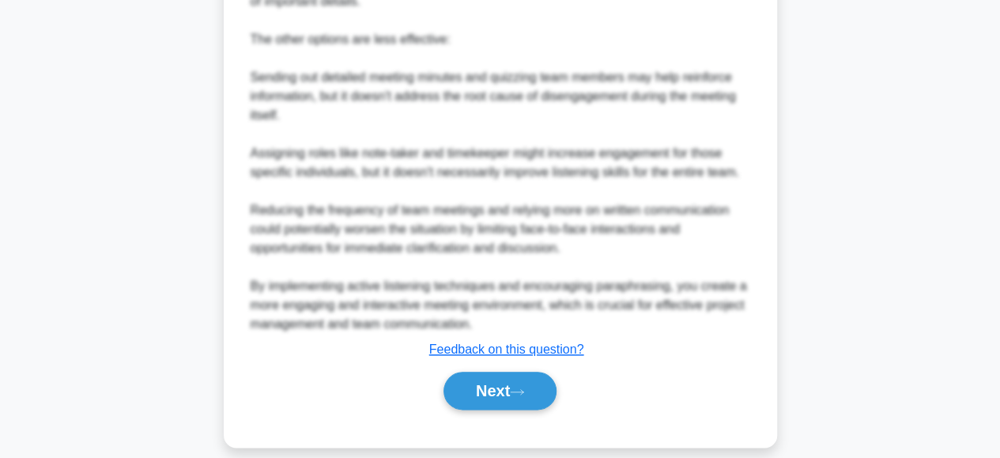
scroll to position [764, 0]
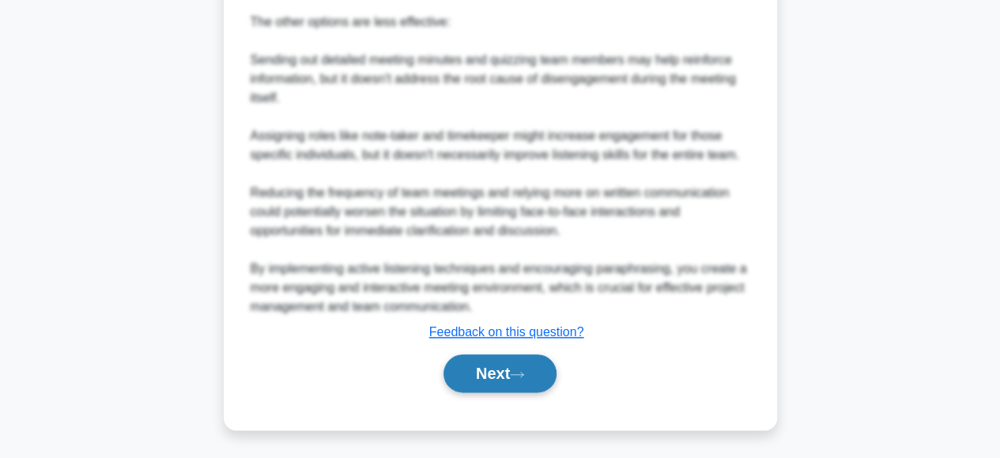
click at [466, 375] on button "Next" at bounding box center [500, 373] width 113 height 38
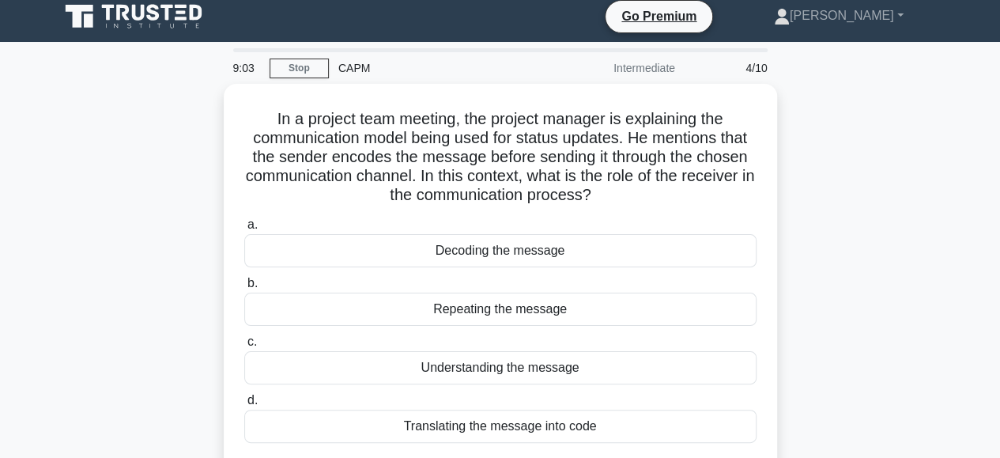
scroll to position [0, 0]
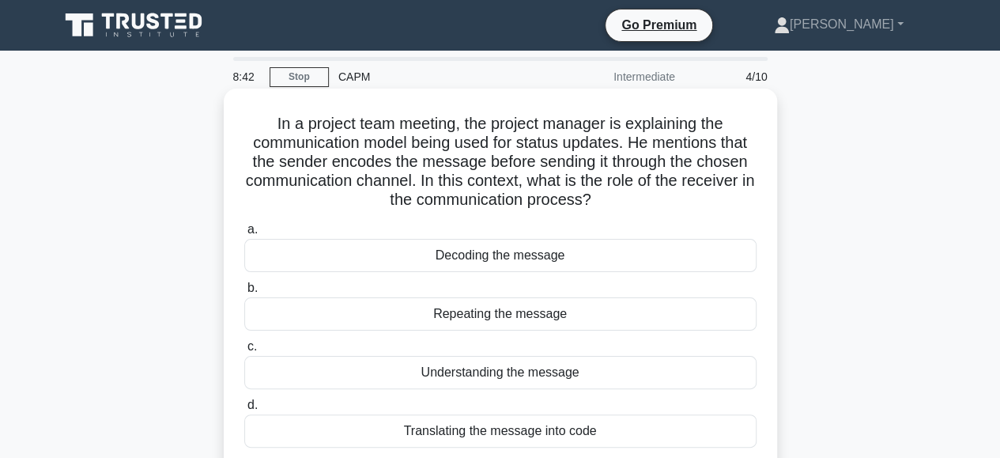
click at [474, 255] on div "Decoding the message" at bounding box center [500, 255] width 512 height 33
click at [244, 235] on input "a. Decoding the message" at bounding box center [244, 230] width 0 height 10
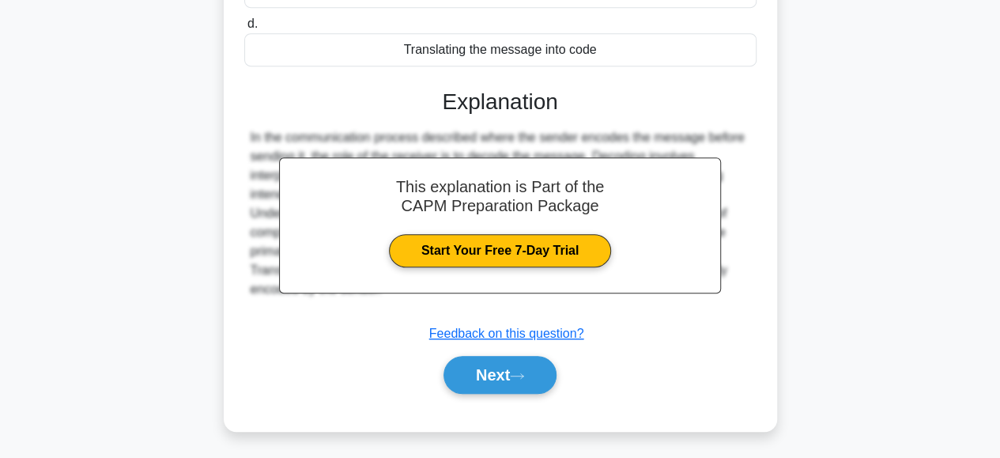
scroll to position [396, 0]
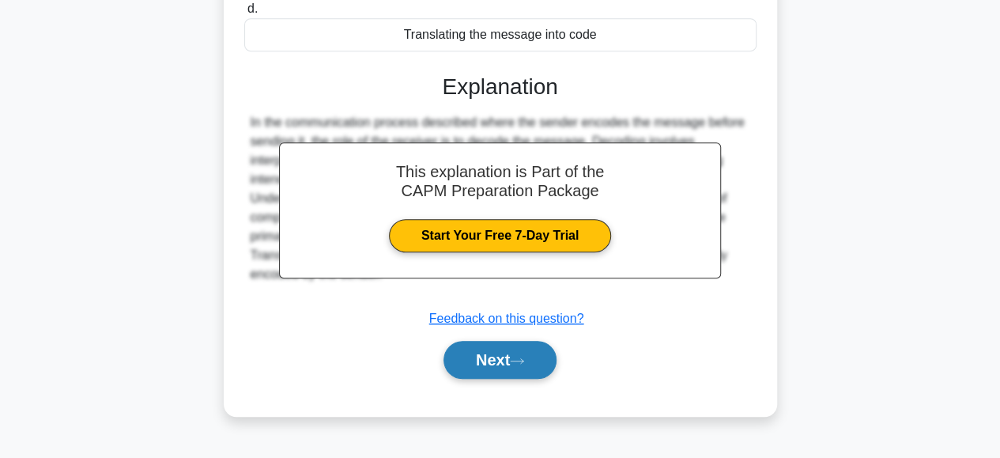
click at [474, 353] on button "Next" at bounding box center [500, 360] width 113 height 38
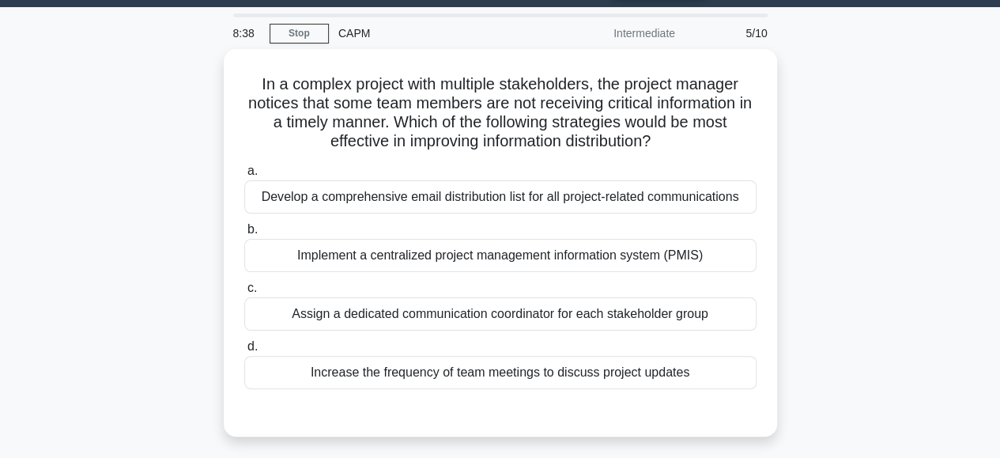
scroll to position [43, 0]
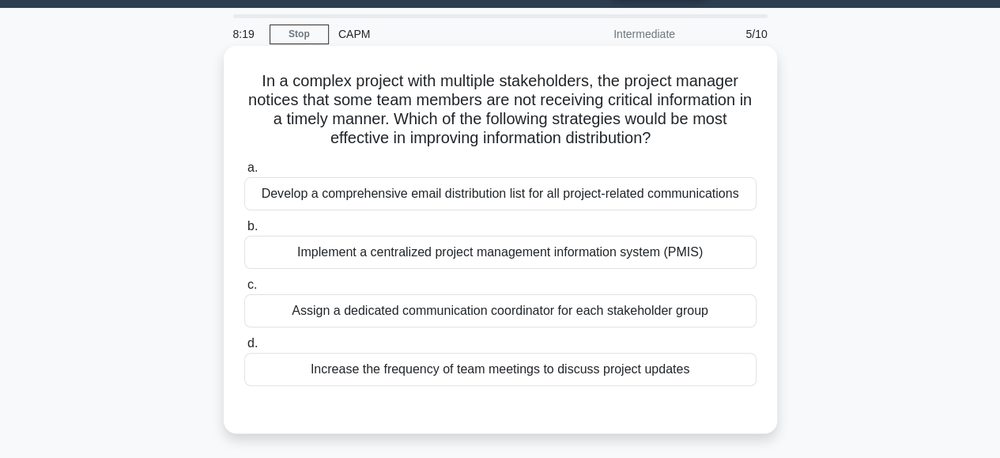
click at [405, 251] on div "Implement a centralized project management information system (PMIS)" at bounding box center [500, 252] width 512 height 33
click at [244, 232] on input "b. Implement a centralized project management information system (PMIS)" at bounding box center [244, 226] width 0 height 10
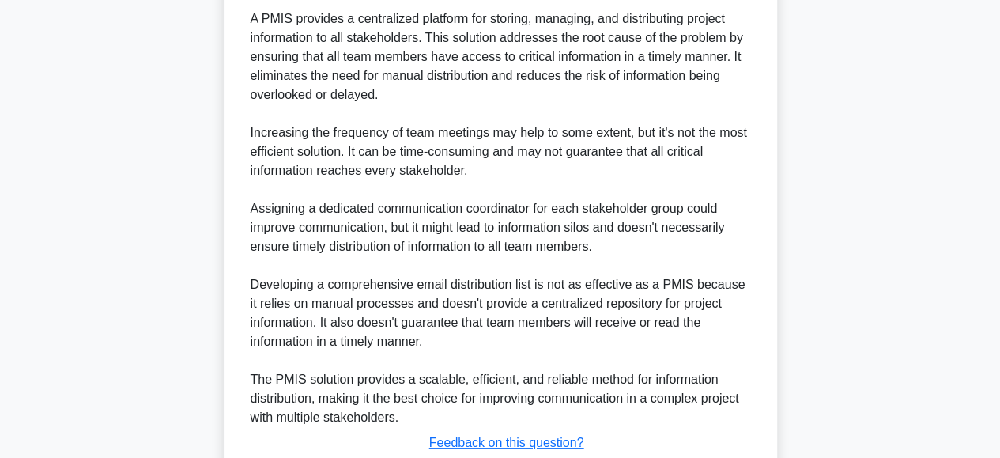
scroll to position [667, 0]
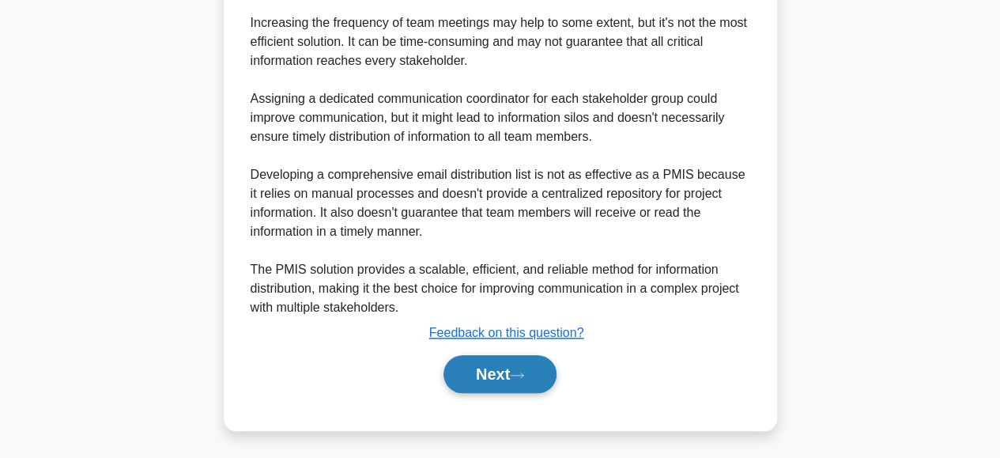
click at [466, 375] on button "Next" at bounding box center [500, 374] width 113 height 38
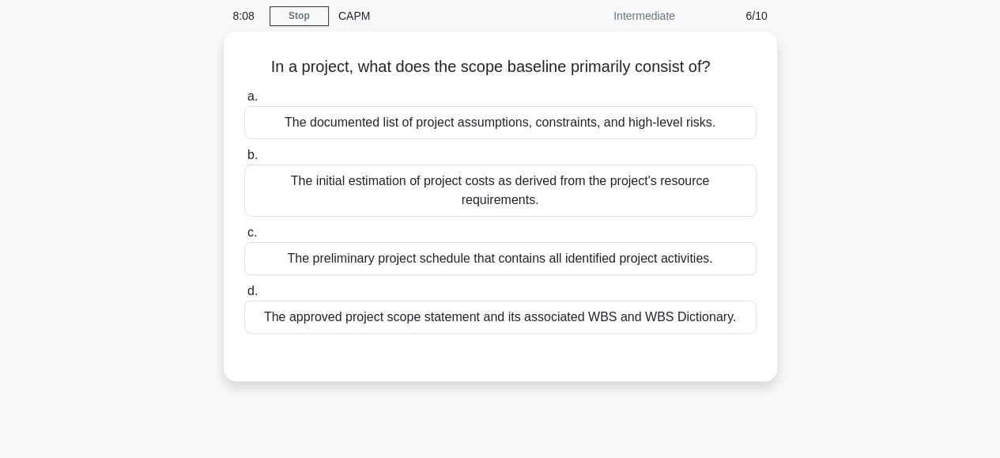
scroll to position [62, 0]
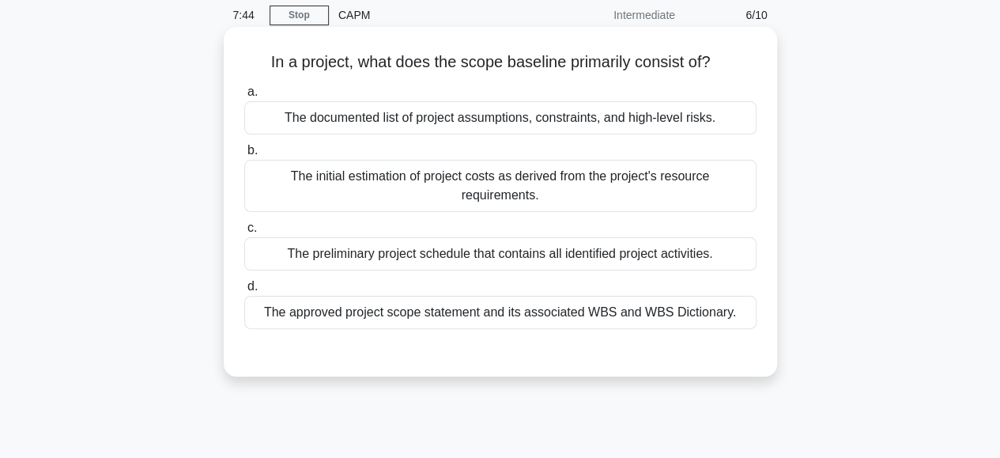
click at [398, 259] on div "The preliminary project schedule that contains all identified project activitie…" at bounding box center [500, 253] width 512 height 33
click at [244, 233] on input "c. The preliminary project schedule that contains all identified project activi…" at bounding box center [244, 228] width 0 height 10
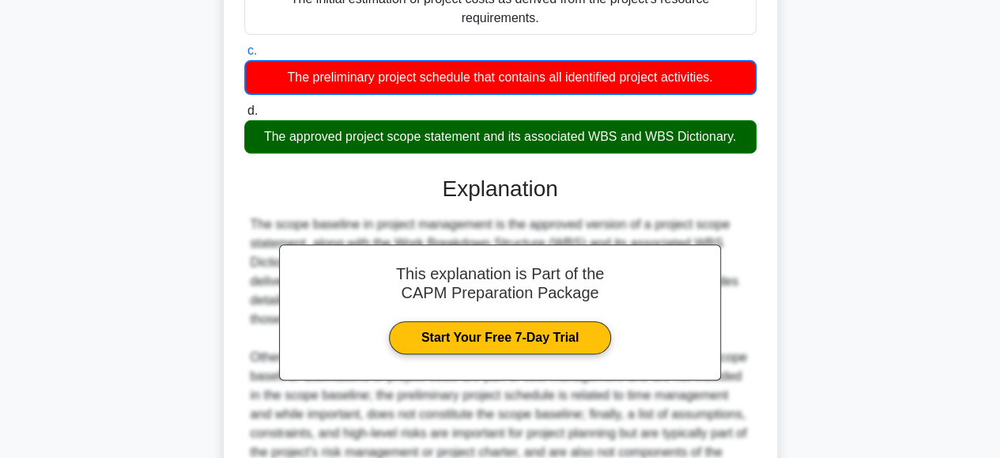
scroll to position [403, 0]
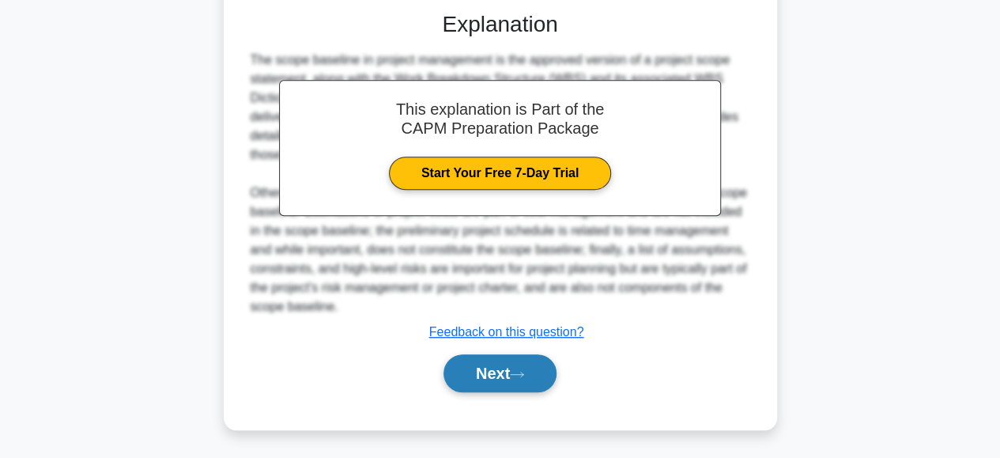
click at [477, 361] on button "Next" at bounding box center [500, 373] width 113 height 38
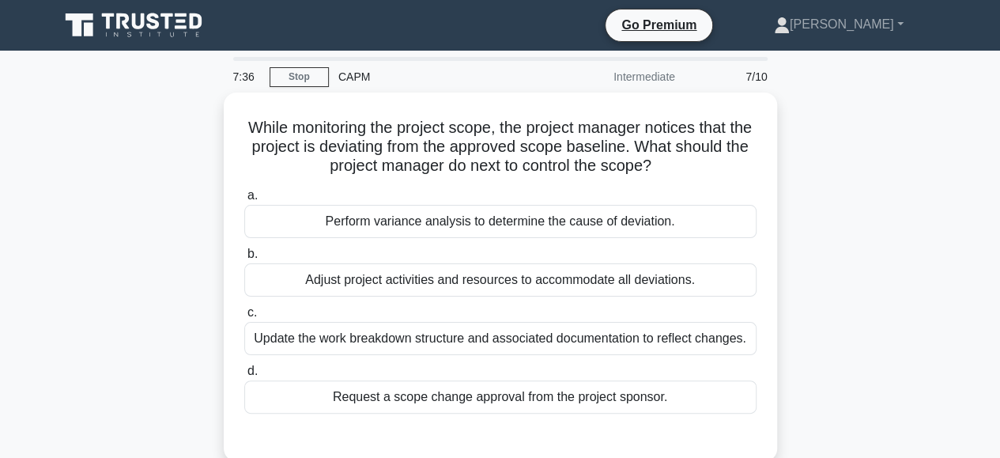
scroll to position [11, 0]
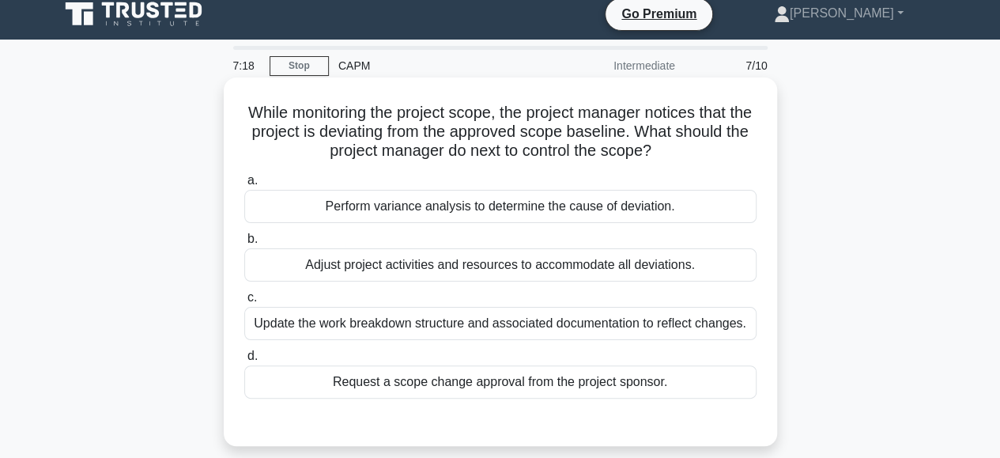
click at [427, 210] on div "Perform variance analysis to determine the cause of deviation." at bounding box center [500, 206] width 512 height 33
click at [244, 186] on input "a. Perform variance analysis to determine the cause of deviation." at bounding box center [244, 181] width 0 height 10
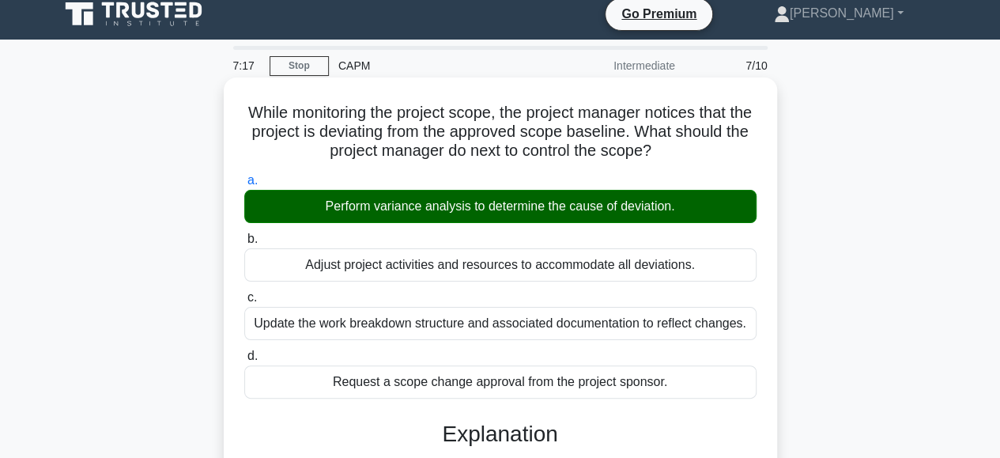
scroll to position [396, 0]
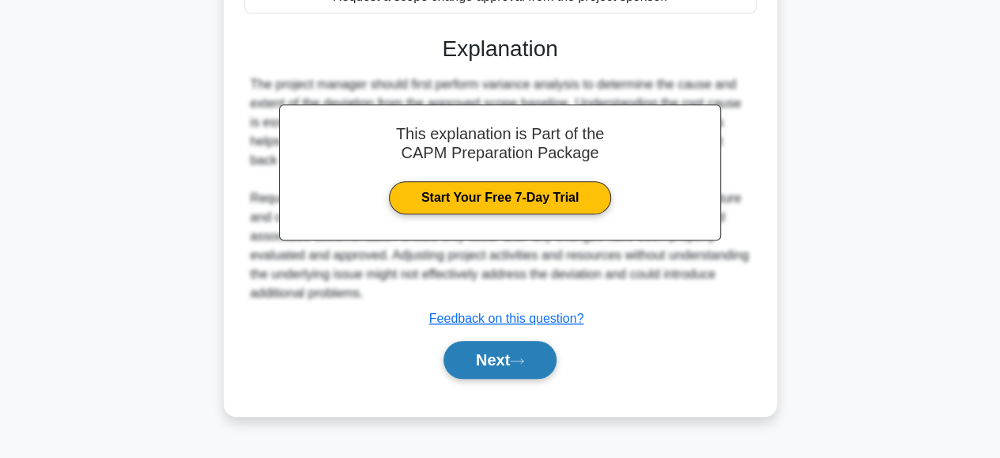
click at [460, 358] on button "Next" at bounding box center [500, 360] width 113 height 38
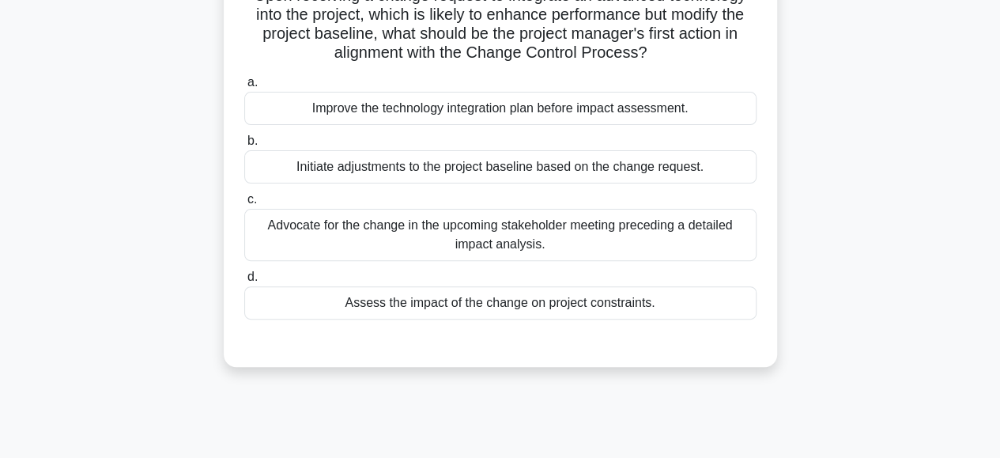
scroll to position [133, 0]
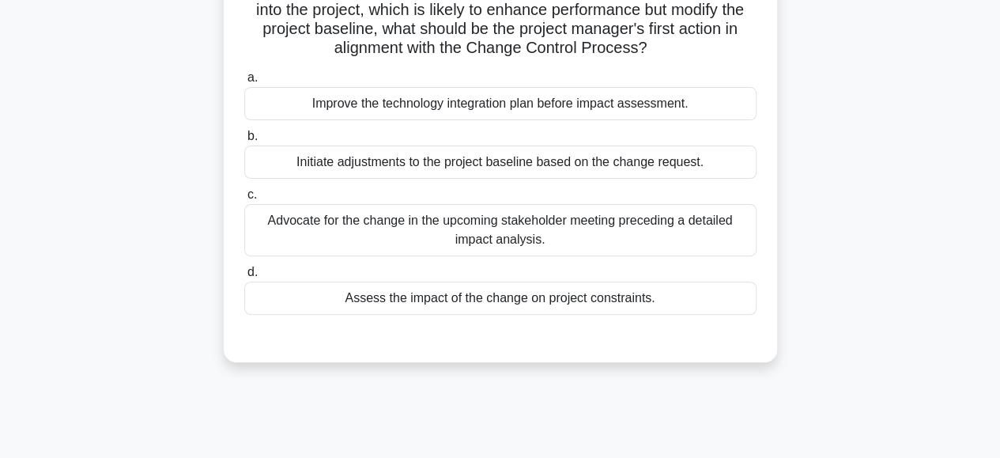
click at [450, 289] on div "Assess the impact of the change on project constraints." at bounding box center [500, 297] width 512 height 33
click at [244, 278] on input "d. Assess the impact of the change on project constraints." at bounding box center [244, 272] width 0 height 10
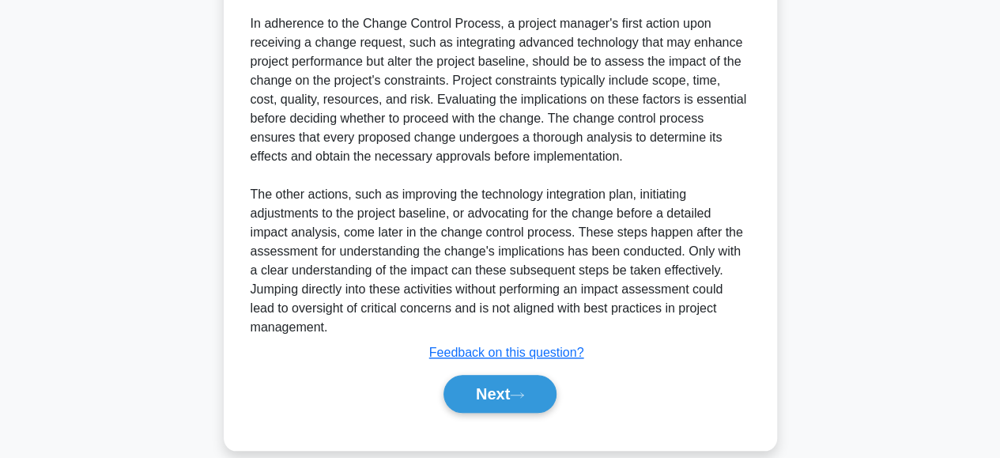
scroll to position [515, 0]
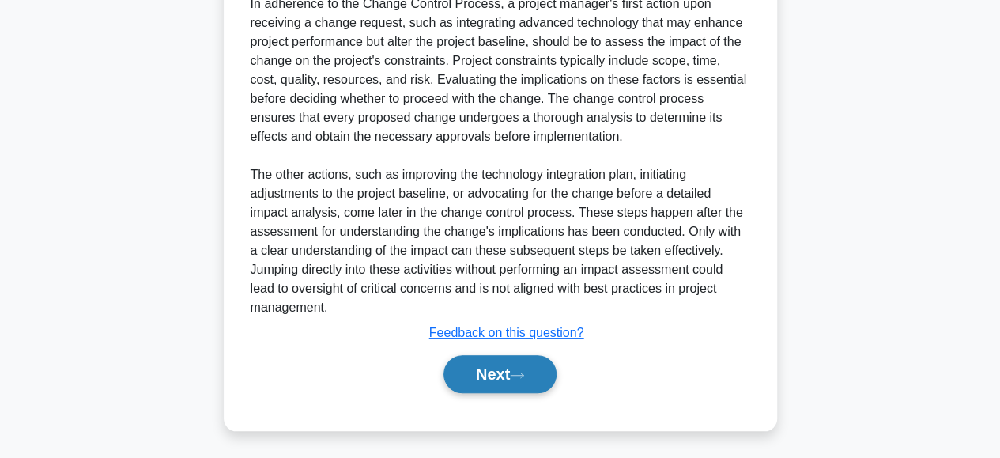
click at [485, 363] on button "Next" at bounding box center [500, 374] width 113 height 38
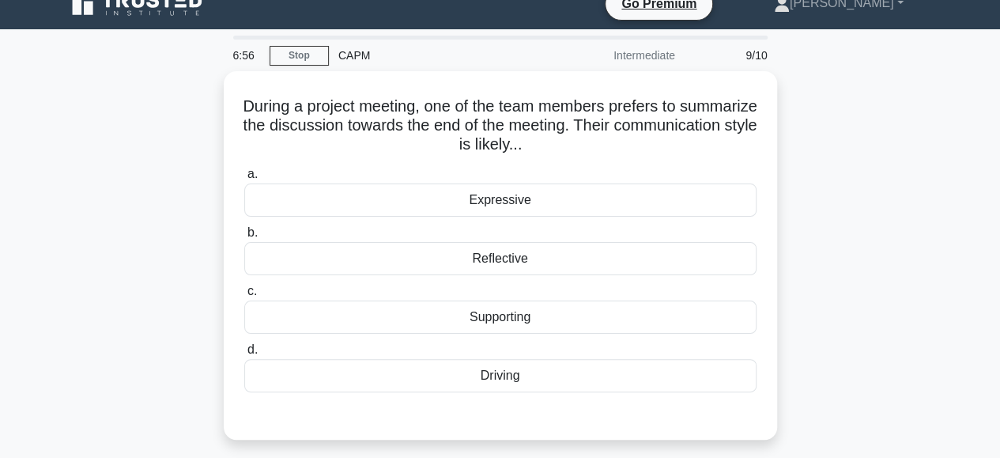
scroll to position [23, 0]
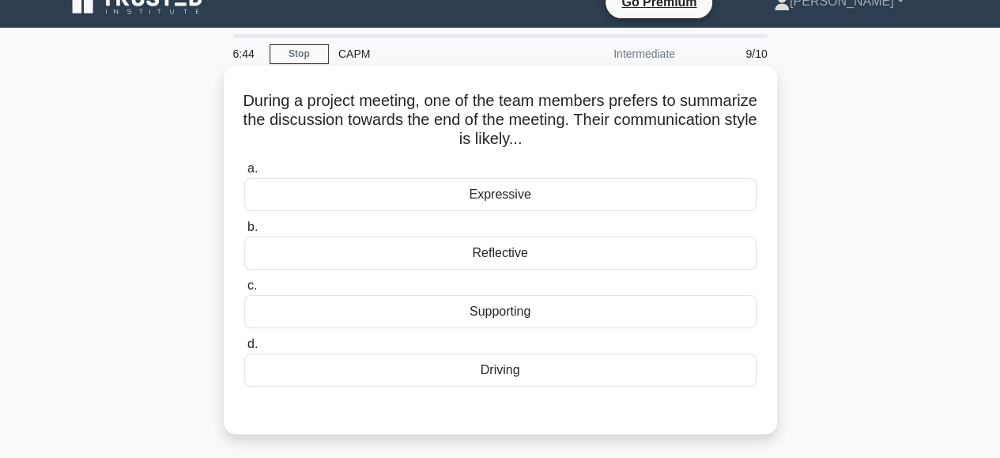
click at [473, 251] on div "Reflective" at bounding box center [500, 252] width 512 height 33
click at [244, 232] on input "b. Reflective" at bounding box center [244, 227] width 0 height 10
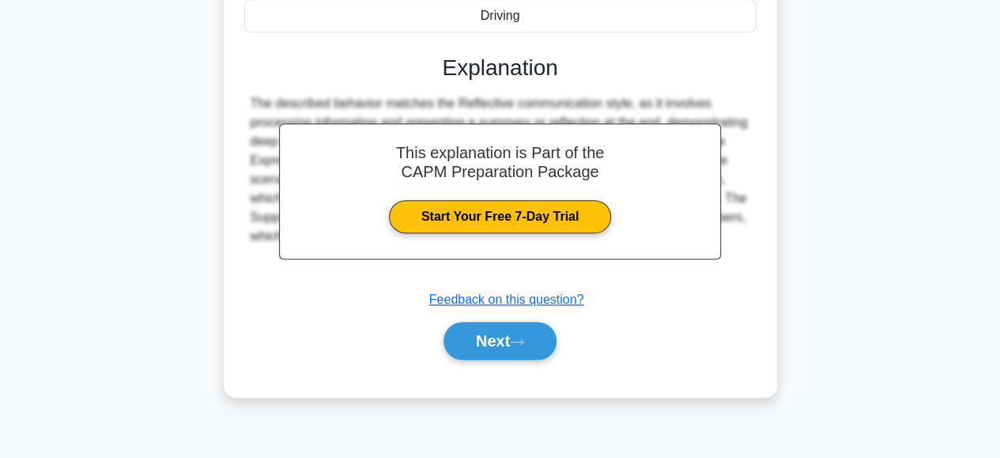
scroll to position [396, 0]
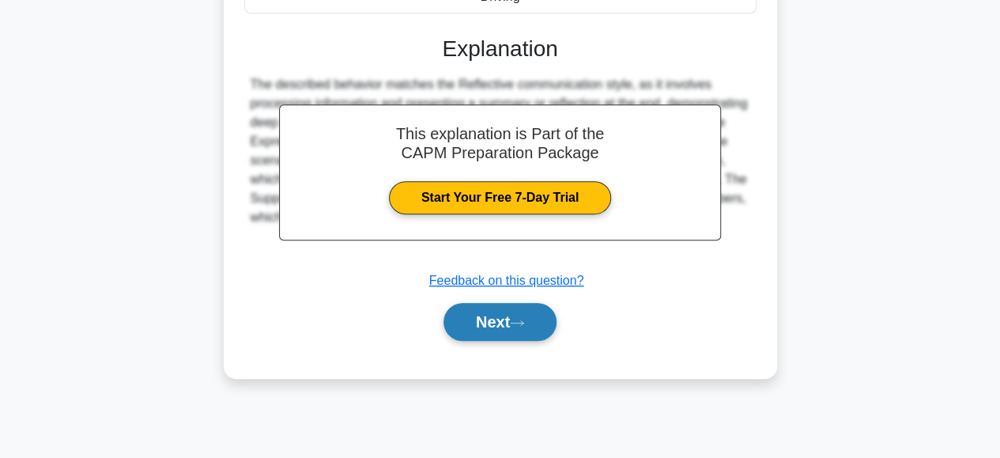
click at [485, 323] on button "Next" at bounding box center [500, 322] width 113 height 38
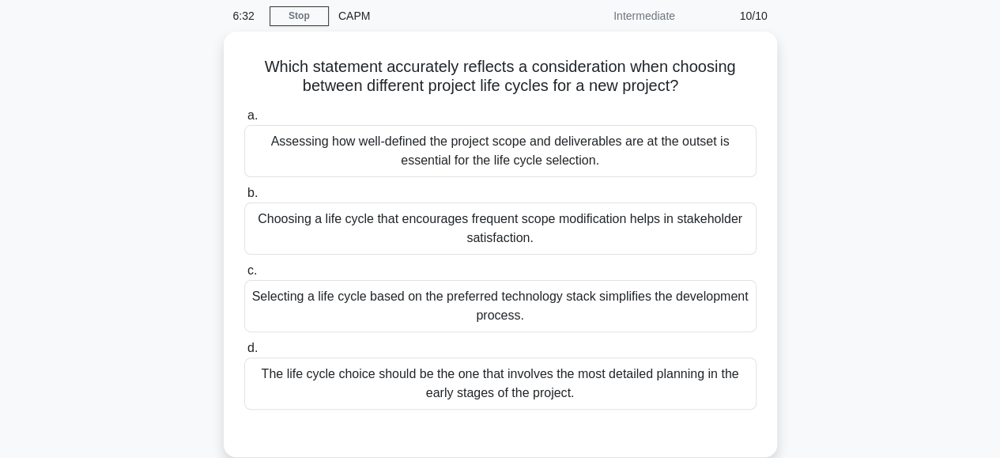
scroll to position [62, 0]
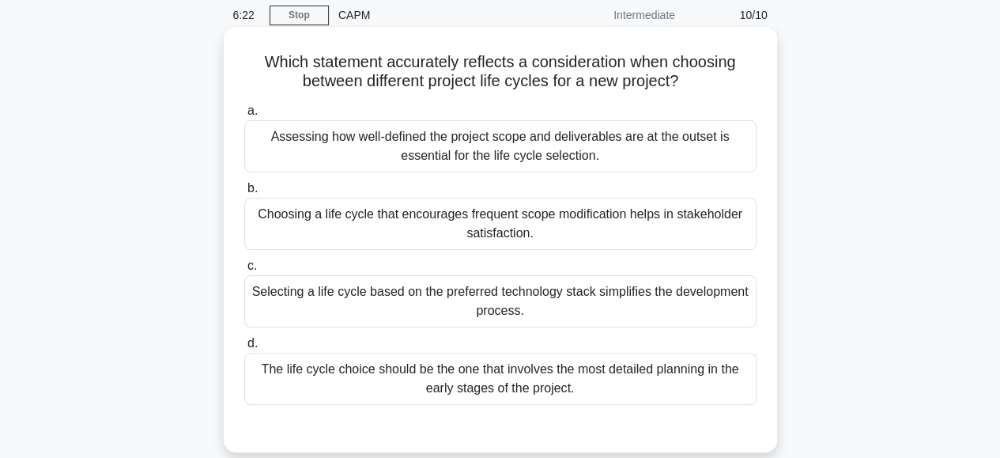
click at [411, 156] on div "Assessing how well-defined the project scope and deliverables are at the outset…" at bounding box center [500, 146] width 512 height 52
click at [244, 116] on input "a. Assessing how well-defined the project scope and deliverables are at the out…" at bounding box center [244, 111] width 0 height 10
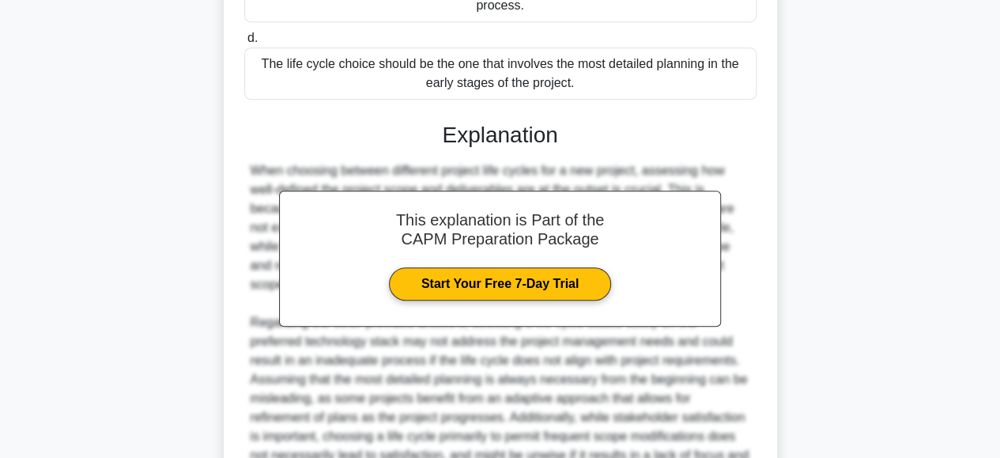
scroll to position [534, 0]
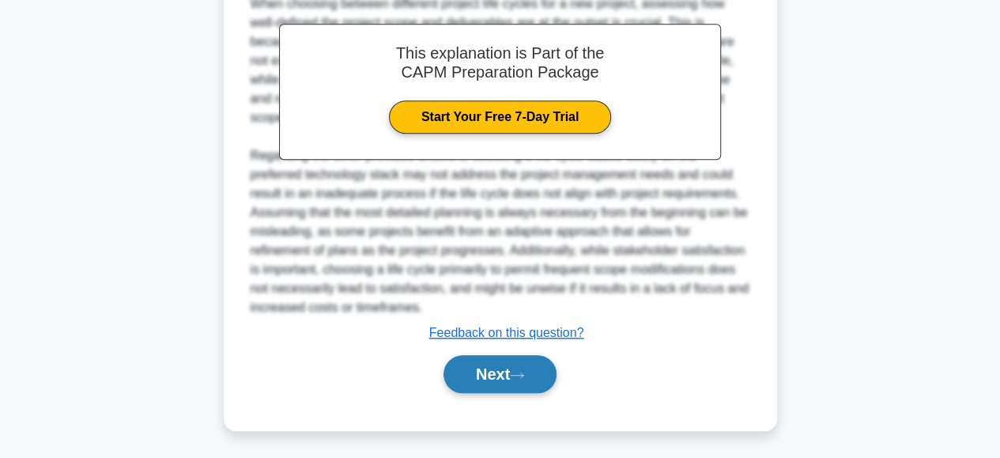
click at [467, 369] on button "Next" at bounding box center [500, 374] width 113 height 38
